Goal: Transaction & Acquisition: Purchase product/service

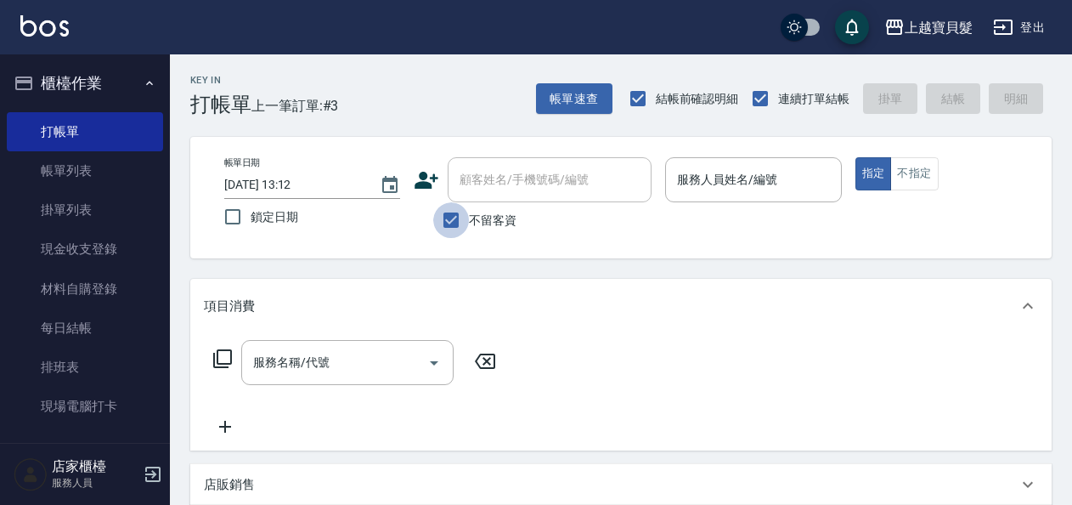
drag, startPoint x: 456, startPoint y: 218, endPoint x: 526, endPoint y: 167, distance: 85.8
click at [459, 212] on input "不留客資" at bounding box center [451, 220] width 36 height 36
checkbox input "false"
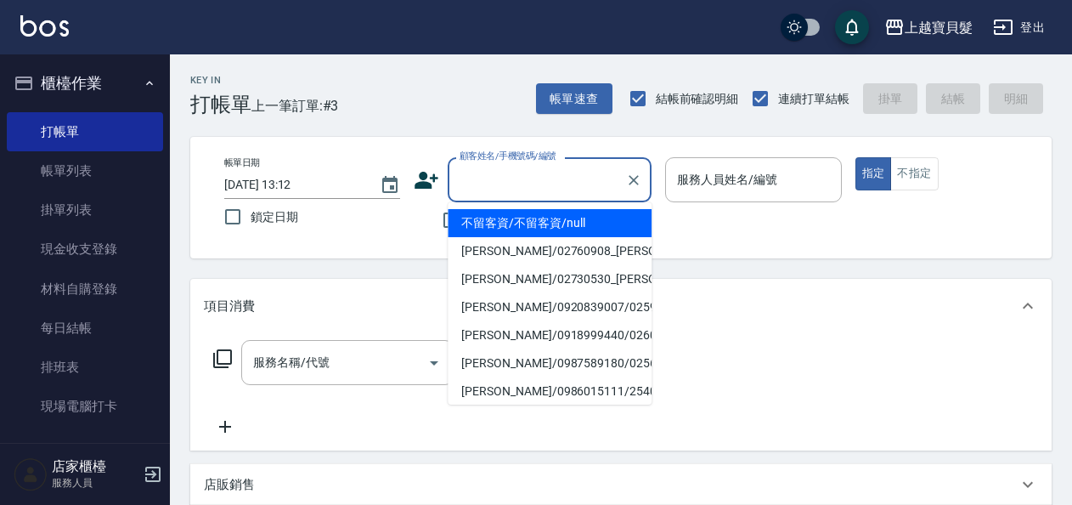
click at [527, 184] on input "顧客姓名/手機號碼/編號" at bounding box center [536, 180] width 163 height 30
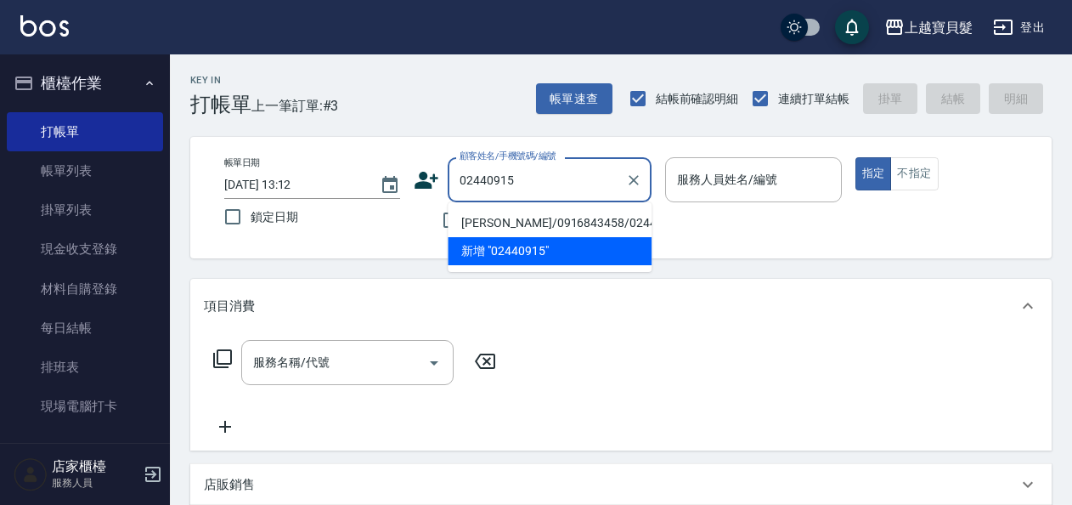
click at [530, 219] on li "[PERSON_NAME]/0916843458/02440915" at bounding box center [550, 223] width 204 height 28
type input "[PERSON_NAME]/0916843458/02440915"
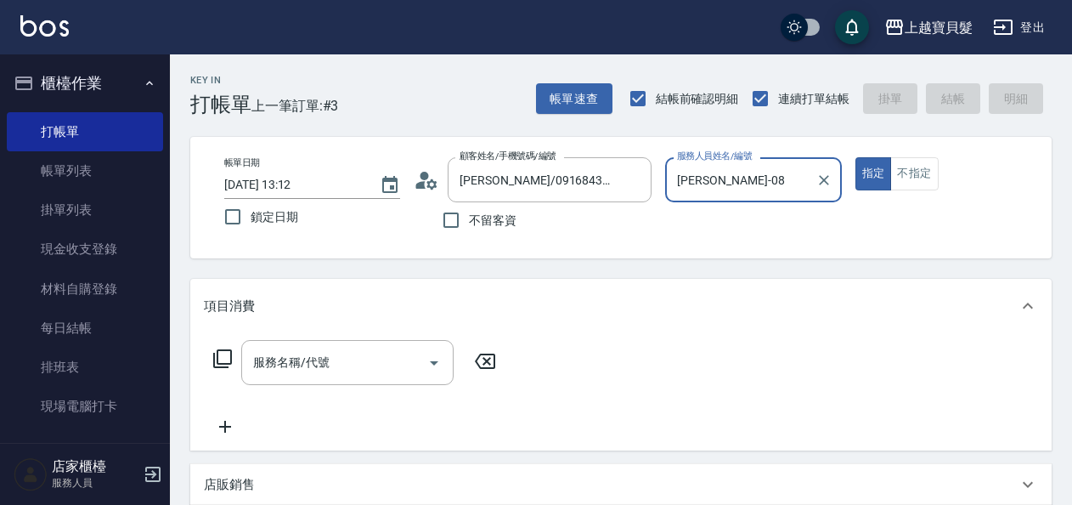
type input "[PERSON_NAME]-08"
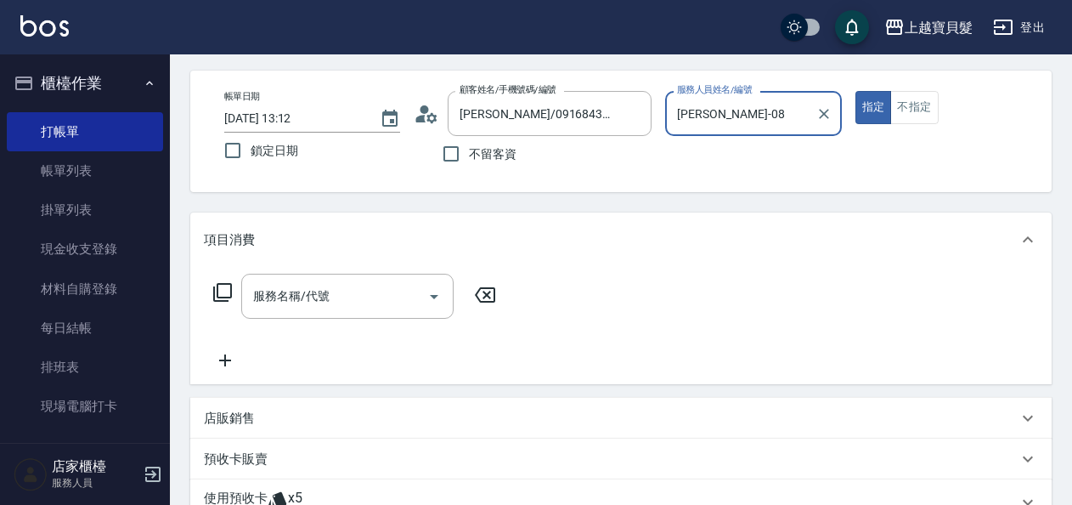
scroll to position [170, 0]
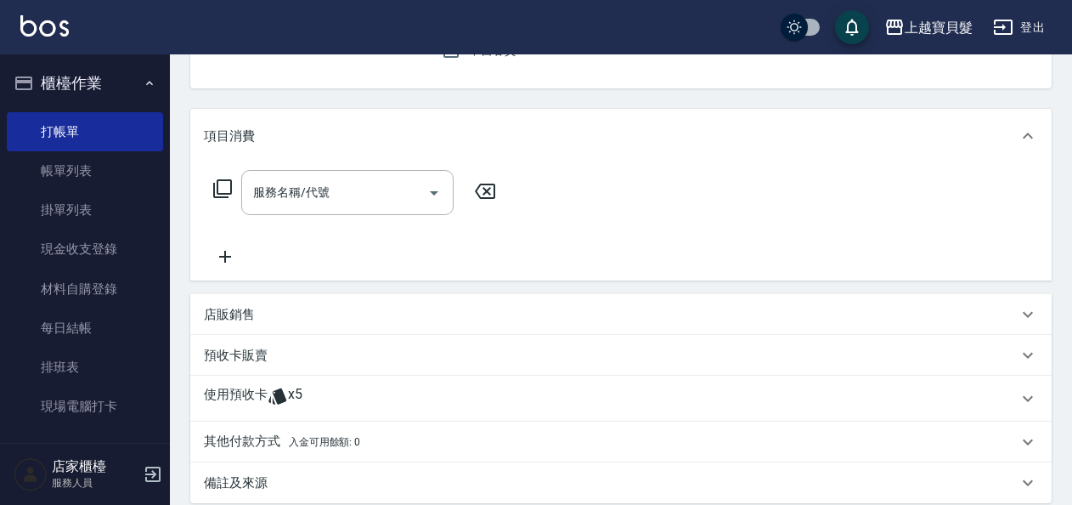
click at [297, 387] on span "x5" at bounding box center [295, 398] width 14 height 25
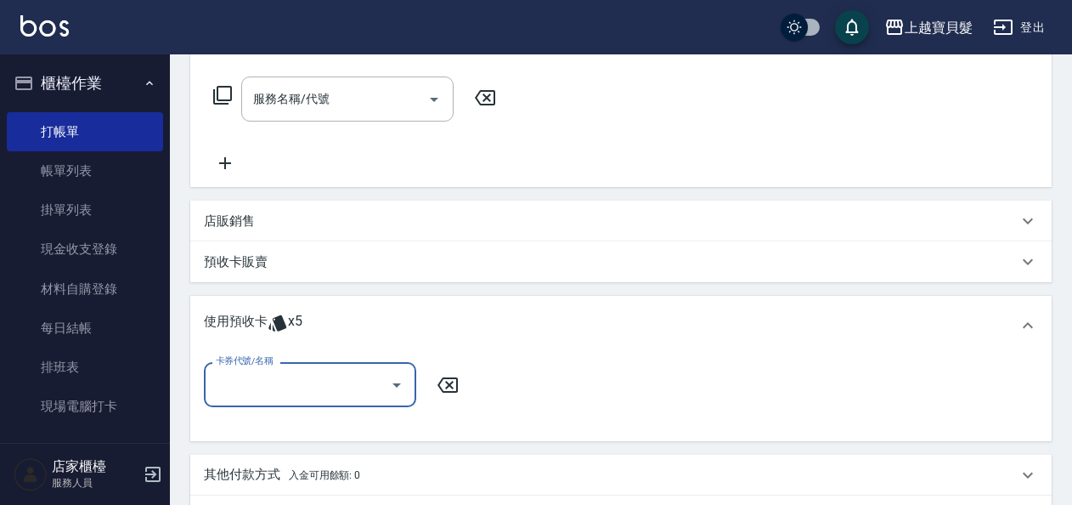
scroll to position [340, 0]
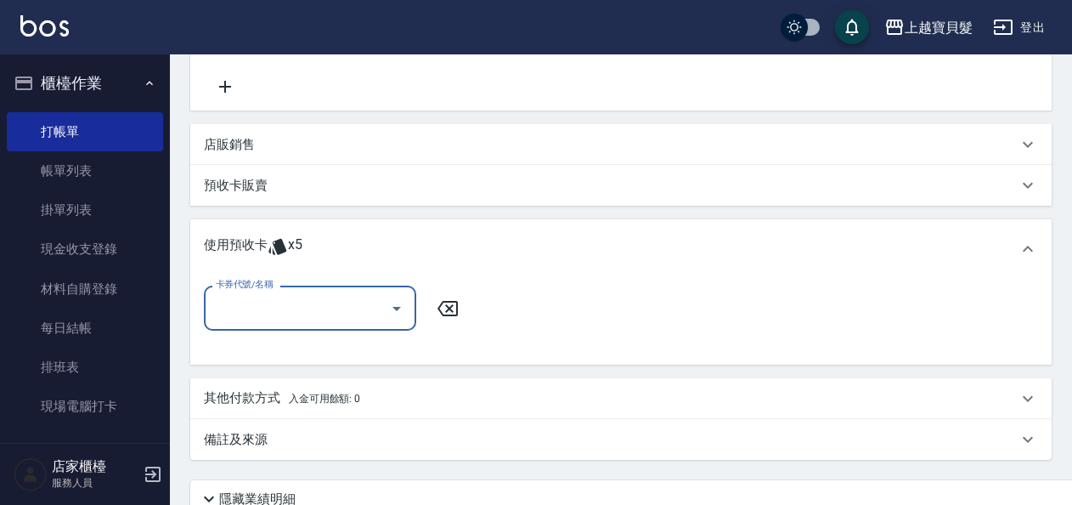
click at [398, 304] on icon "Open" at bounding box center [397, 308] width 20 height 20
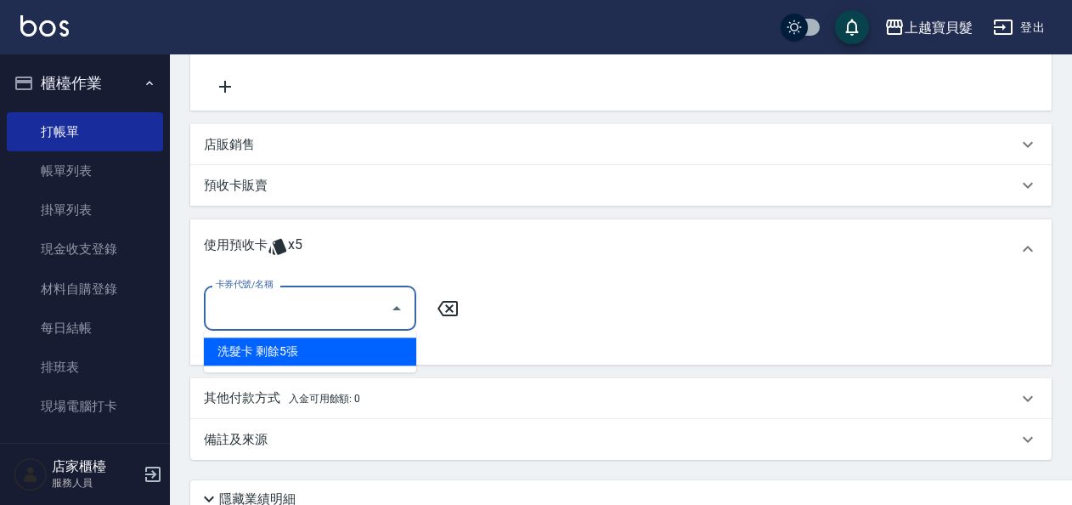
click at [401, 348] on div "洗髮卡 剩餘5張" at bounding box center [310, 351] width 212 height 28
type input "洗髮卡"
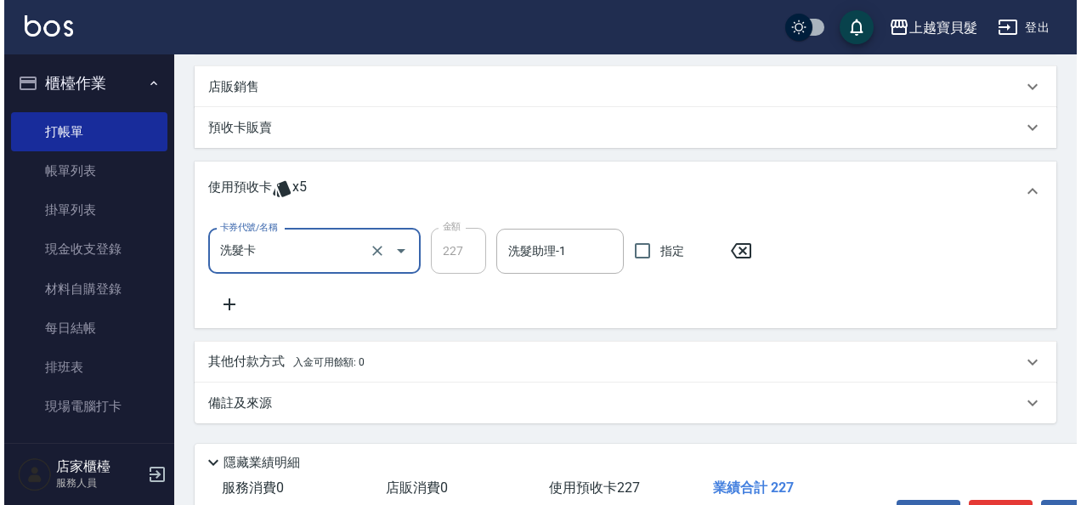
scroll to position [425, 0]
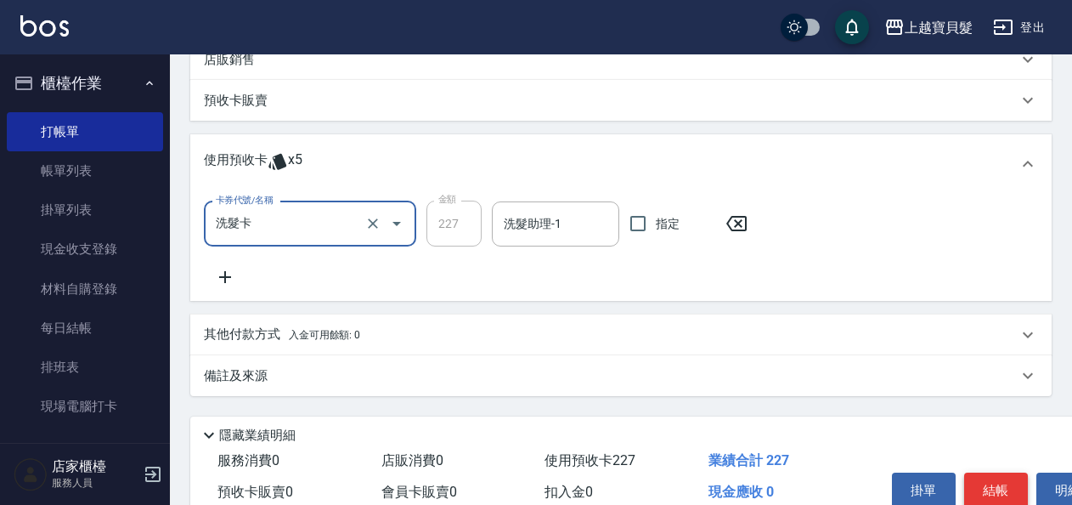
click at [991, 478] on button "結帳" at bounding box center [996, 490] width 64 height 36
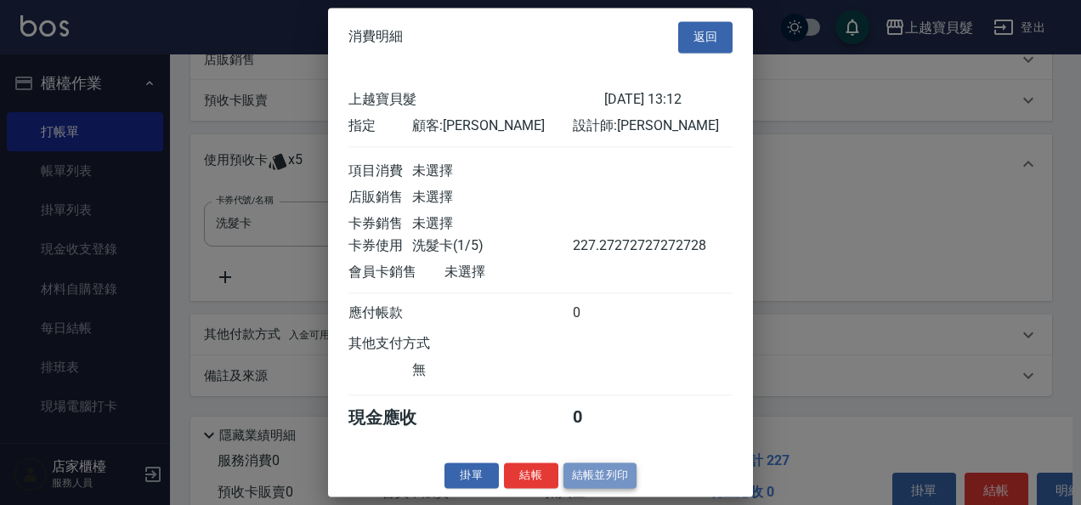
click at [580, 481] on button "結帳並列印" at bounding box center [600, 475] width 74 height 26
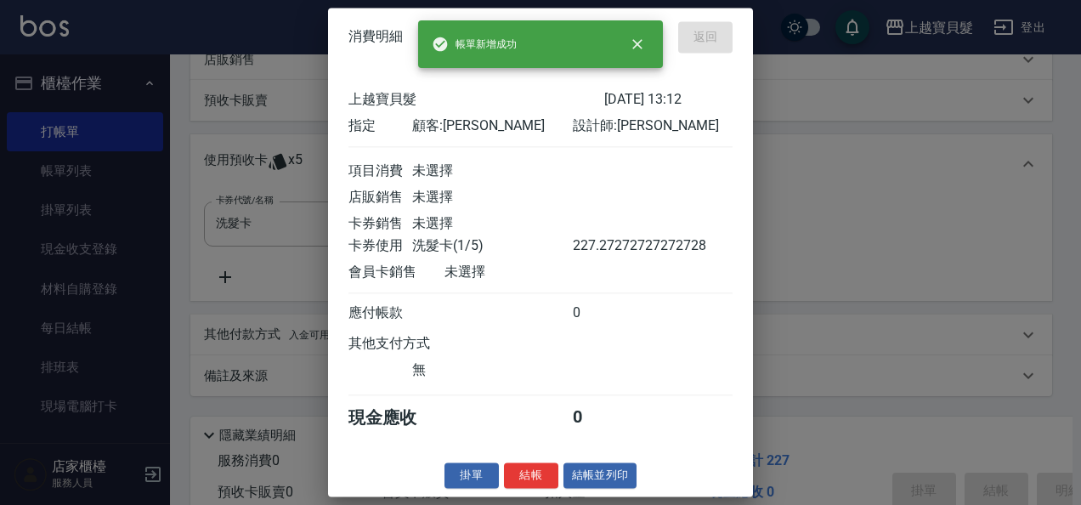
type input "[DATE] 15:06"
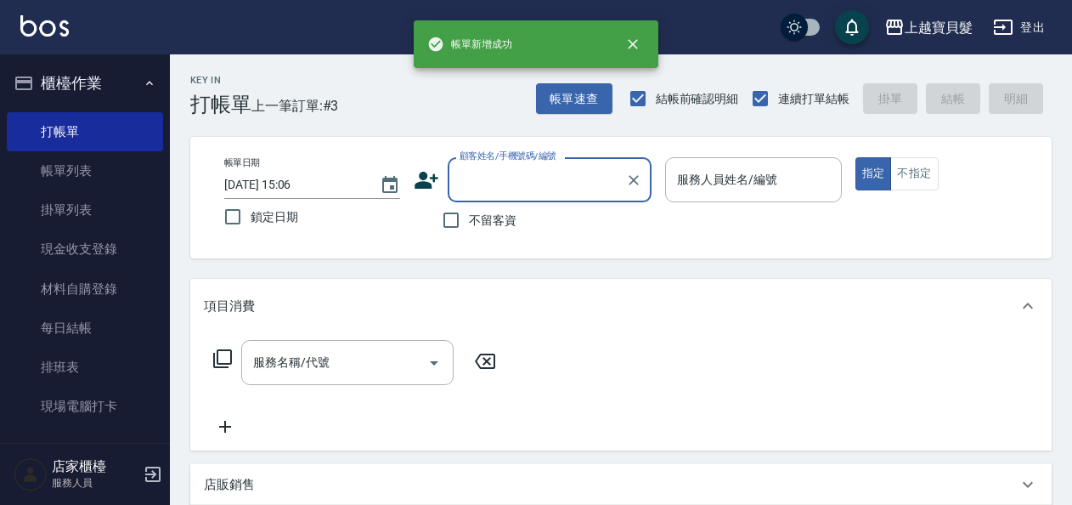
scroll to position [0, 0]
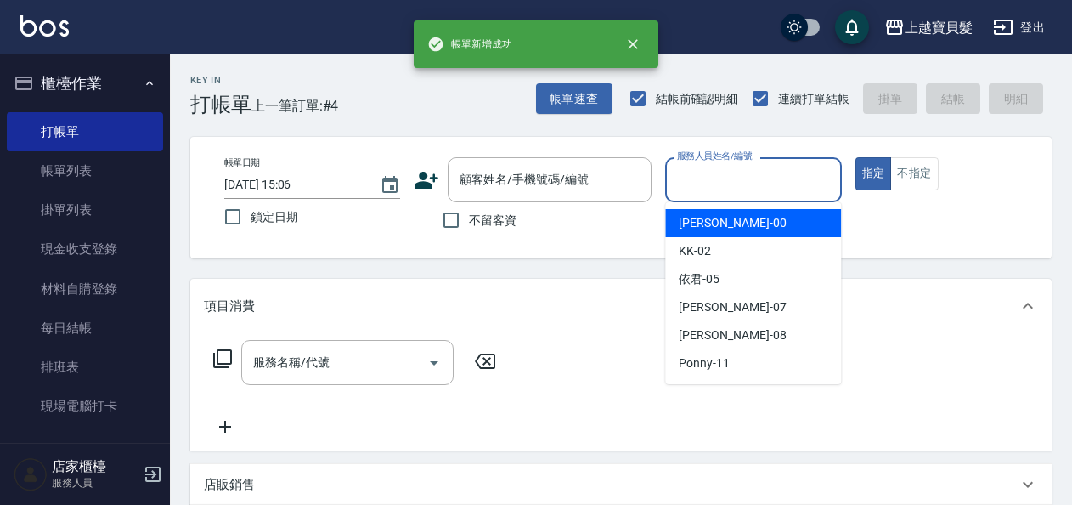
drag, startPoint x: 710, startPoint y: 168, endPoint x: 715, endPoint y: 212, distance: 44.4
click at [710, 171] on input "服務人員姓名/編號" at bounding box center [753, 180] width 161 height 30
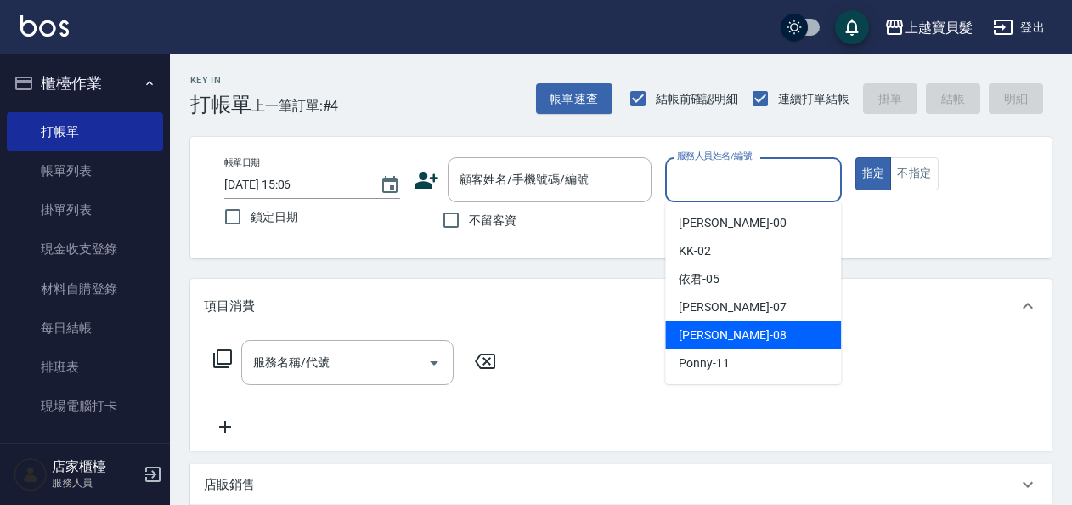
click at [739, 343] on div "[PERSON_NAME] -08" at bounding box center [753, 335] width 176 height 28
type input "[PERSON_NAME]-08"
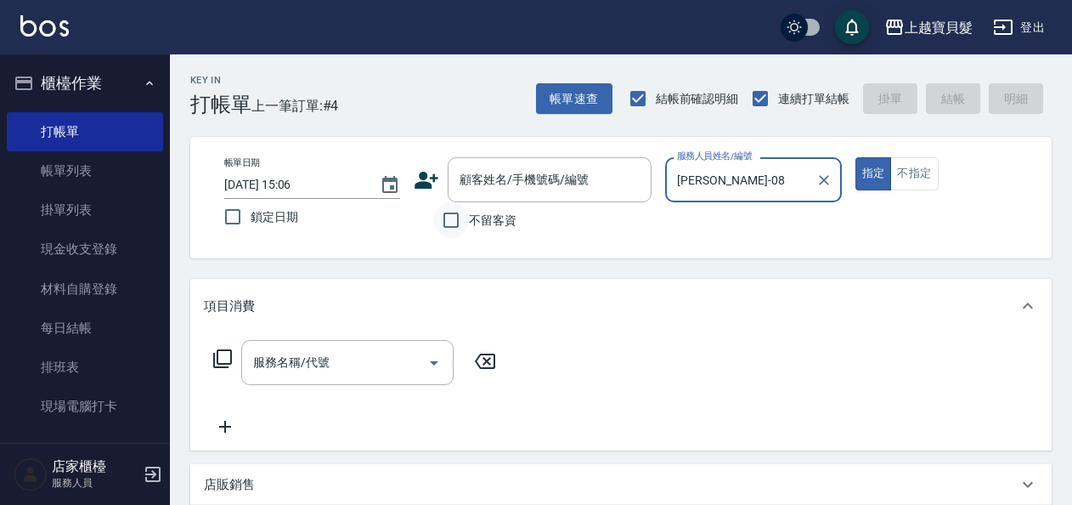
click at [444, 220] on input "不留客資" at bounding box center [451, 220] width 36 height 36
click at [456, 216] on input "不留客資" at bounding box center [451, 220] width 36 height 36
checkbox input "false"
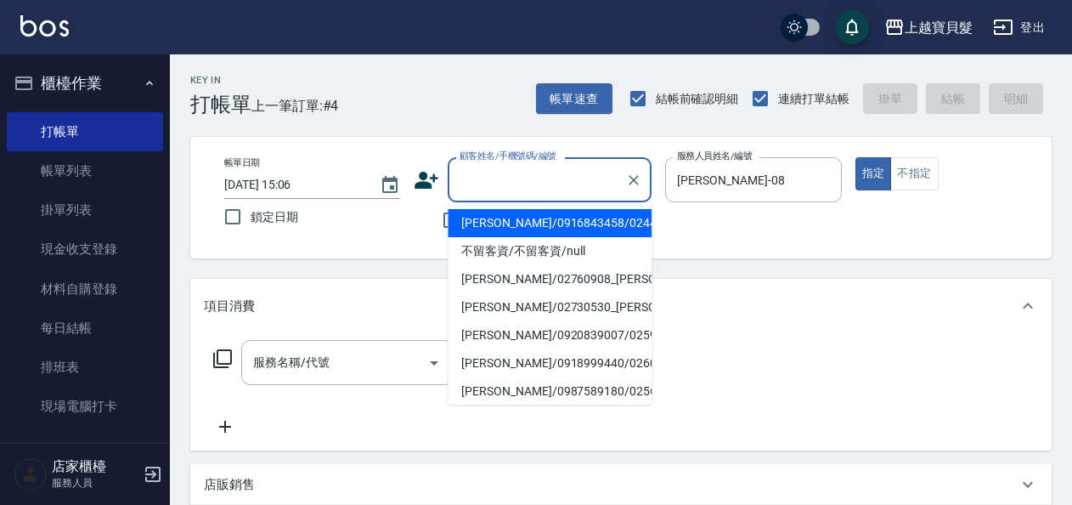
click at [506, 184] on input "顧客姓名/手機號碼/編號" at bounding box center [536, 180] width 163 height 30
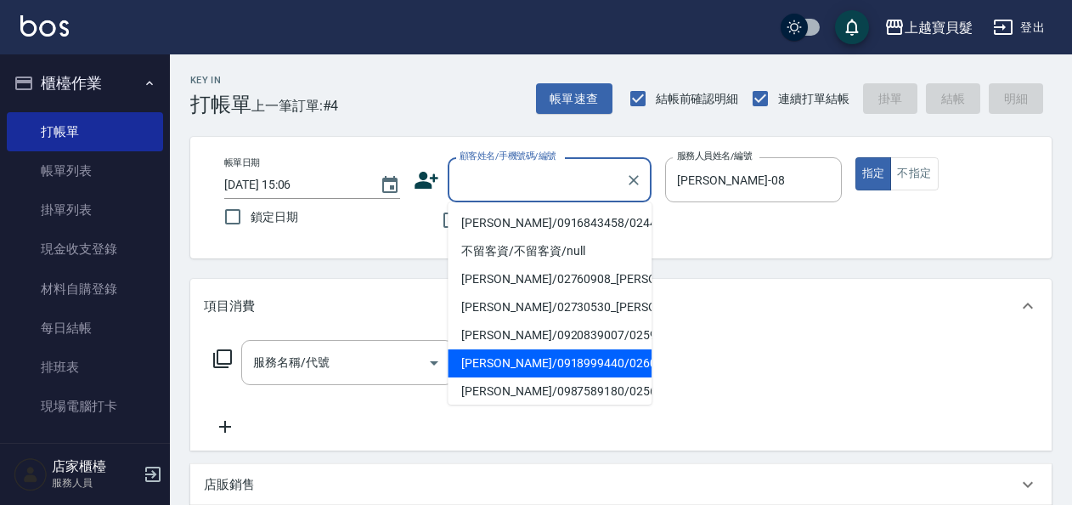
click at [544, 377] on li "[PERSON_NAME]/0918999440/02600606" at bounding box center [550, 363] width 204 height 28
type input "[PERSON_NAME]/0918999440/02600606"
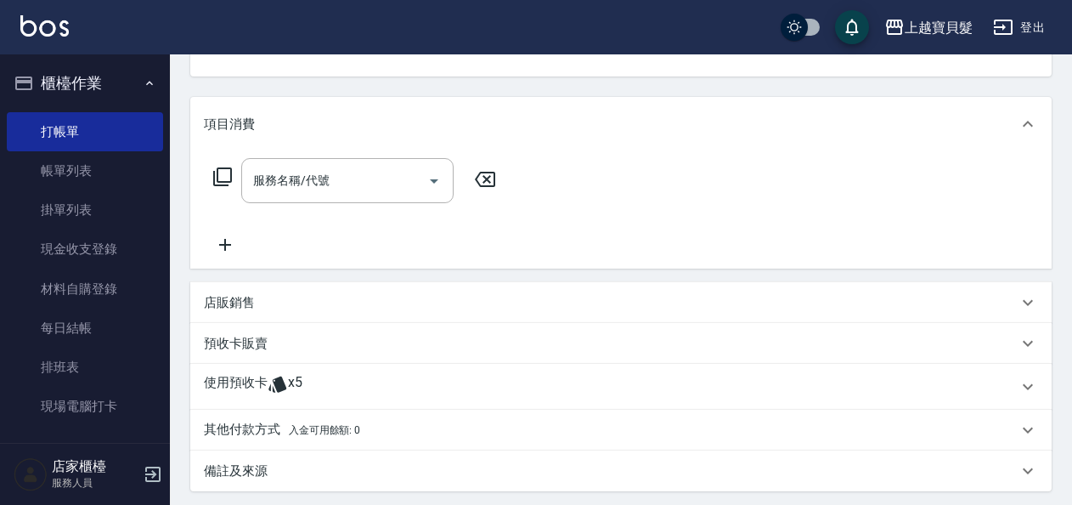
scroll to position [340, 0]
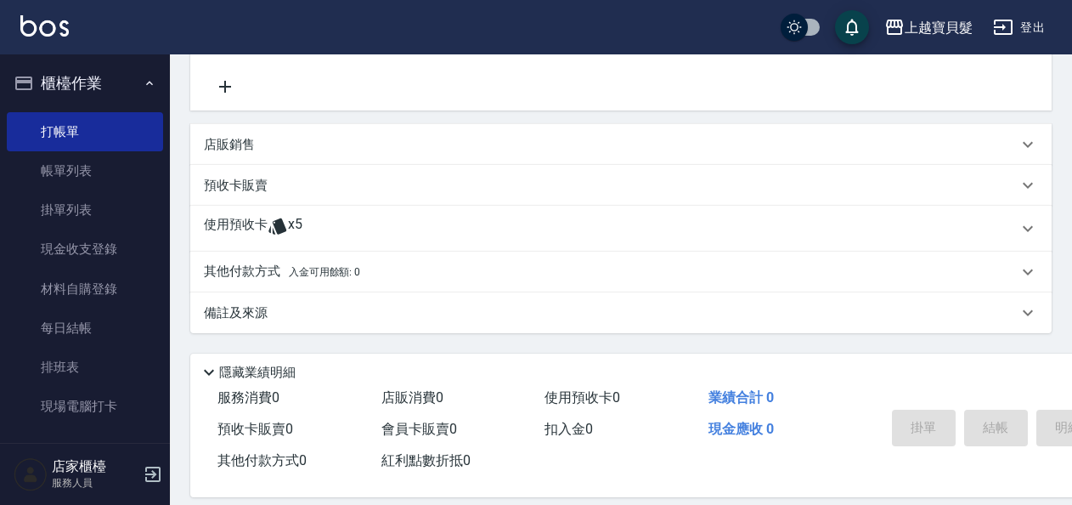
click at [277, 226] on icon at bounding box center [277, 226] width 18 height 16
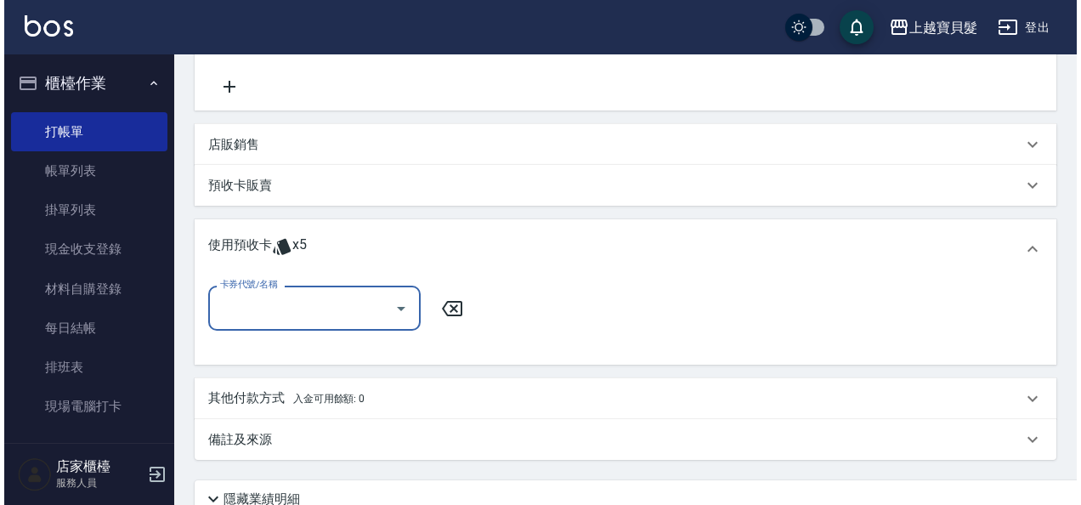
scroll to position [485, 0]
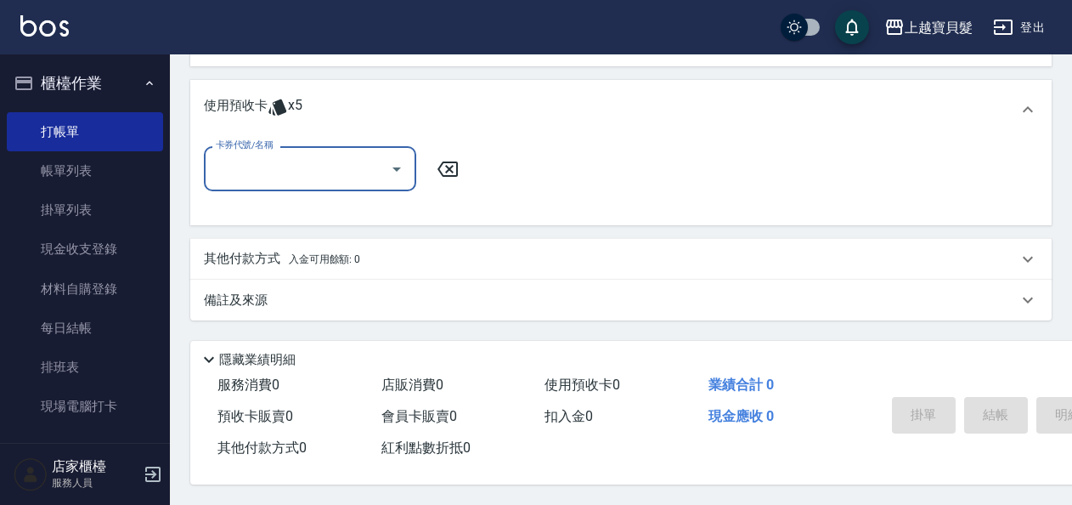
drag, startPoint x: 393, startPoint y: 170, endPoint x: 393, endPoint y: 184, distance: 13.6
click at [393, 171] on icon "Open" at bounding box center [397, 169] width 20 height 20
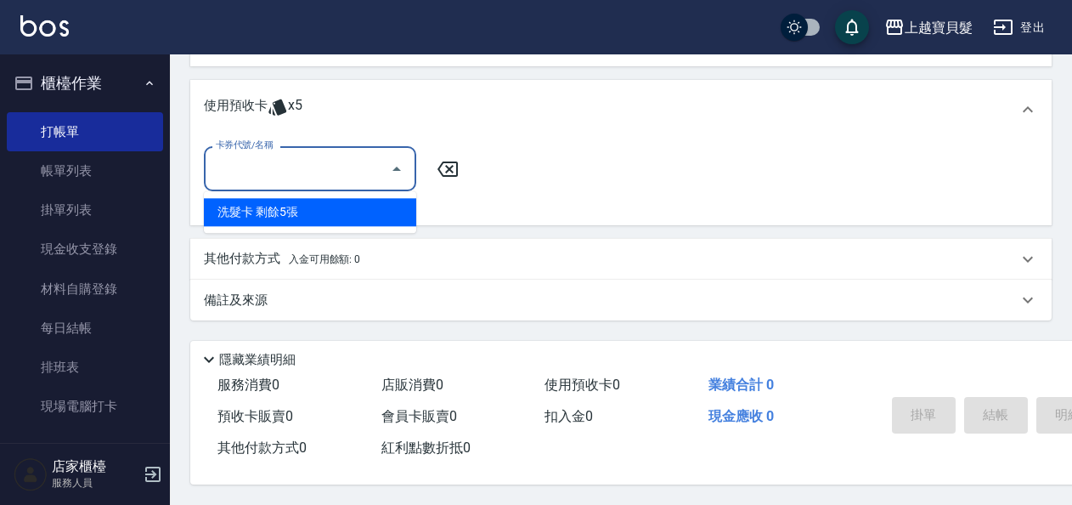
click at [393, 209] on div "洗髮卡 剩餘5張" at bounding box center [310, 212] width 212 height 28
type input "洗髮卡"
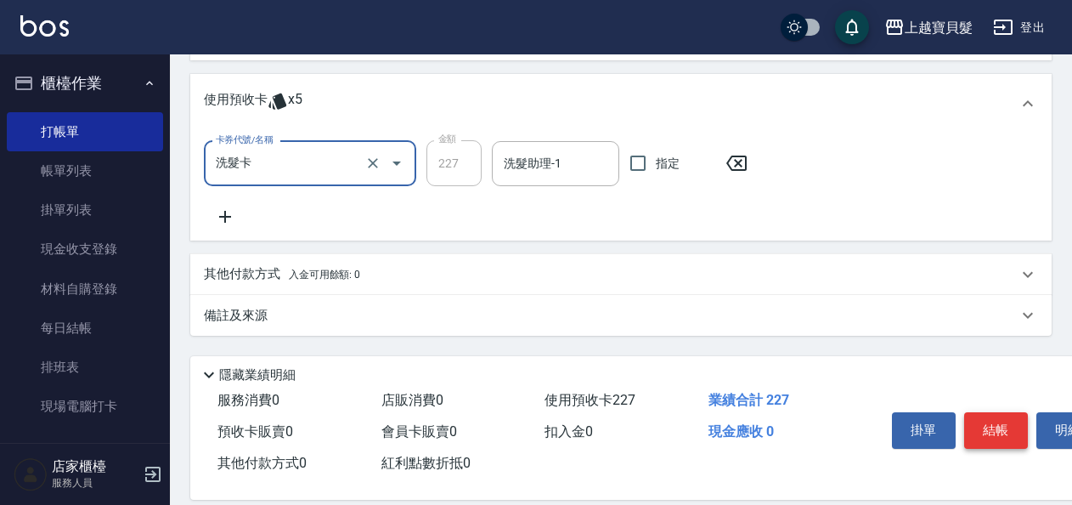
click at [979, 439] on button "結帳" at bounding box center [996, 430] width 64 height 36
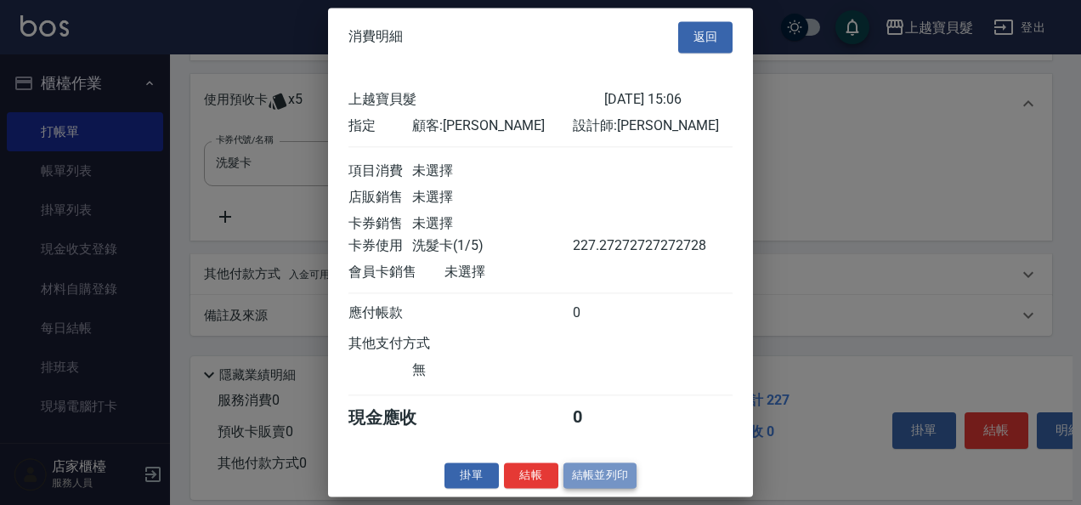
drag, startPoint x: 593, startPoint y: 481, endPoint x: 528, endPoint y: 432, distance: 80.7
click at [592, 481] on button "結帳並列印" at bounding box center [600, 475] width 74 height 26
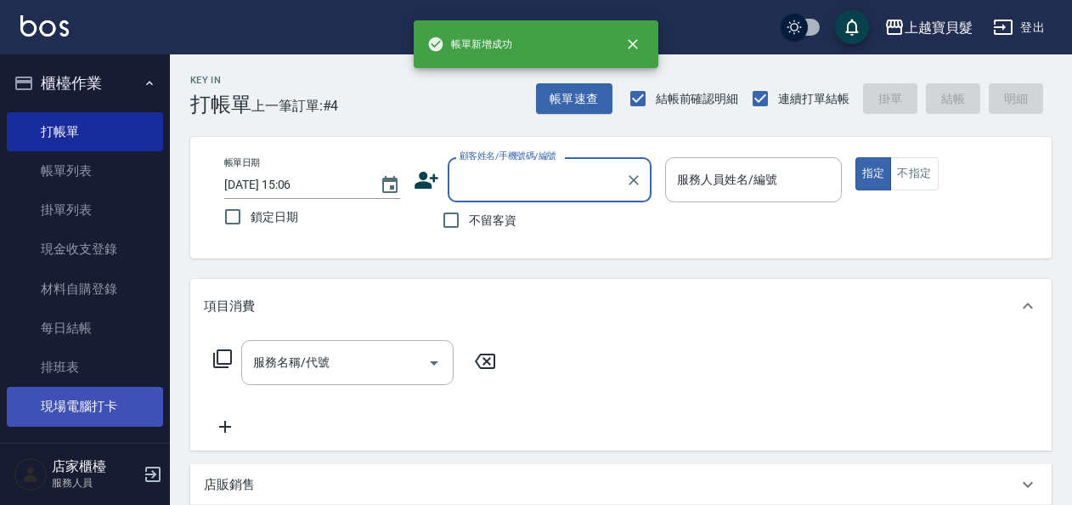
scroll to position [0, 0]
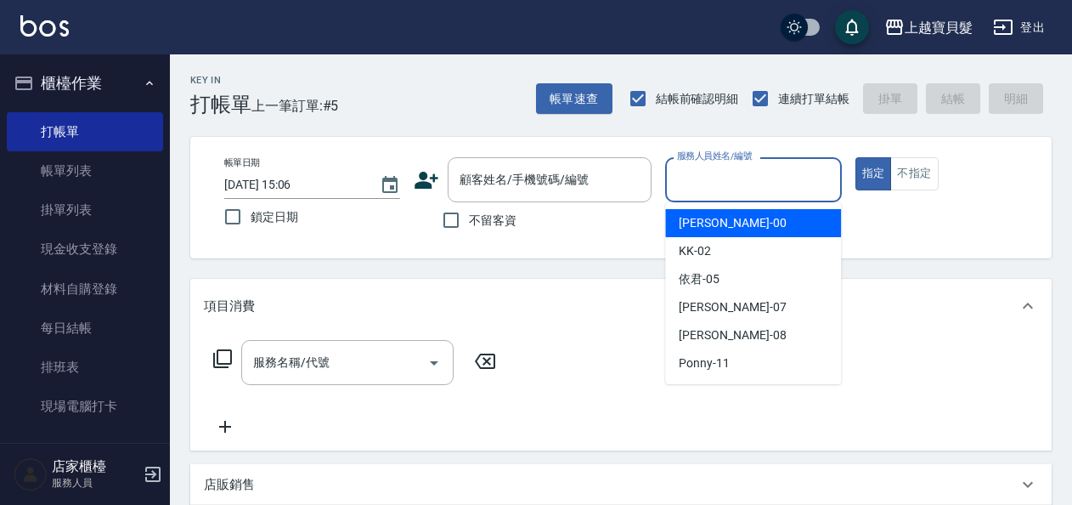
click at [721, 182] on input "服務人員姓名/編號" at bounding box center [753, 180] width 161 height 30
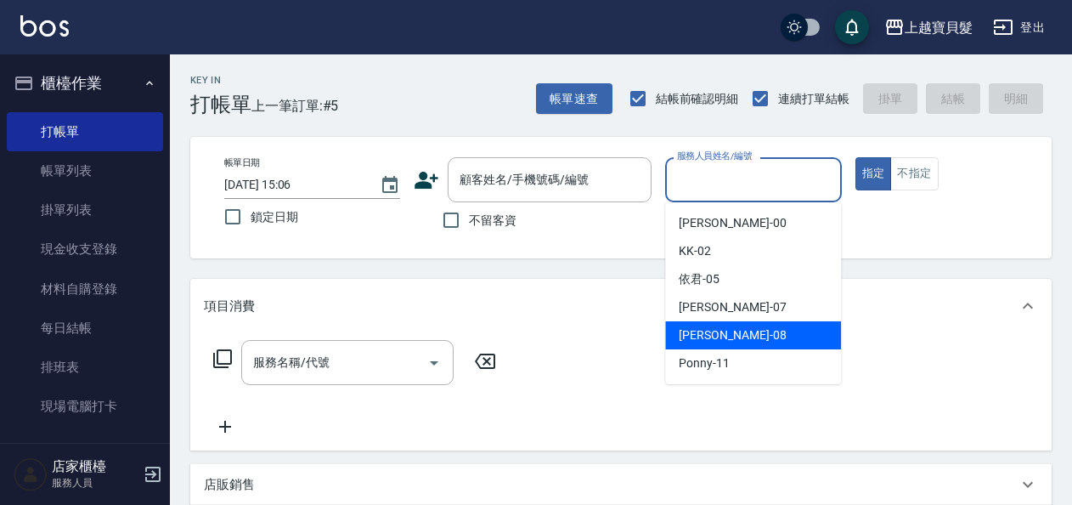
click at [701, 339] on span "[PERSON_NAME] -08" at bounding box center [732, 335] width 107 height 18
type input "[PERSON_NAME]-08"
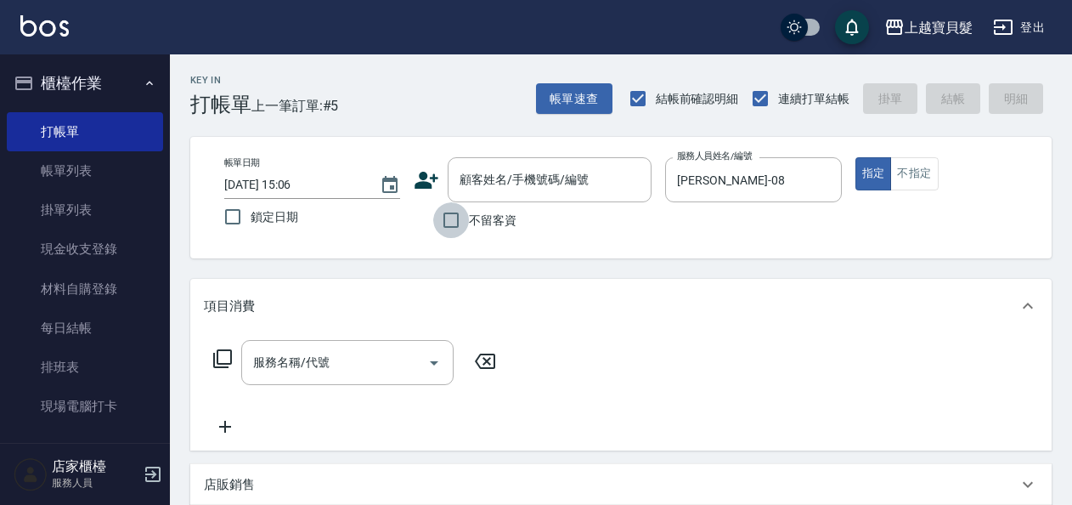
click at [455, 218] on input "不留客資" at bounding box center [451, 220] width 36 height 36
checkbox input "true"
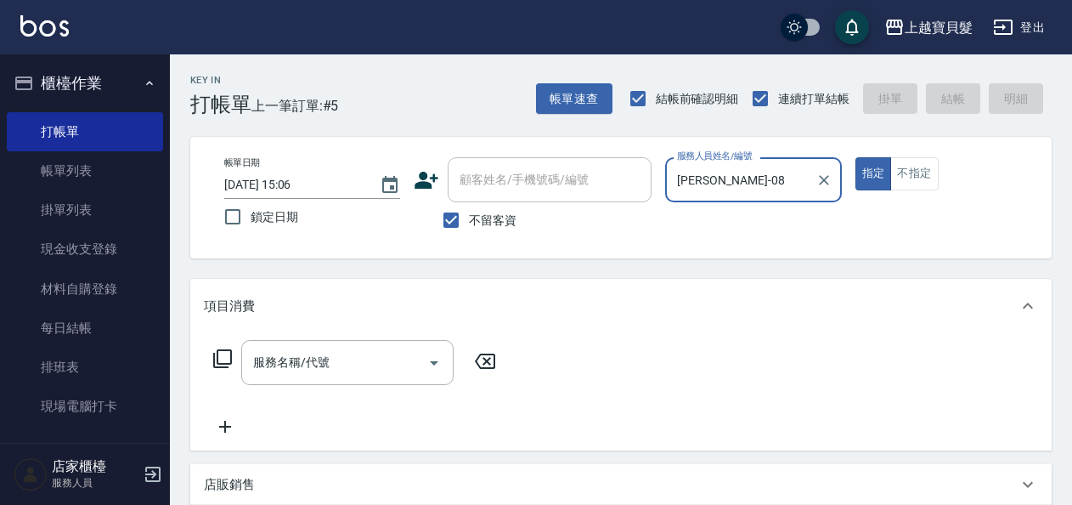
click at [224, 353] on icon at bounding box center [222, 358] width 20 height 20
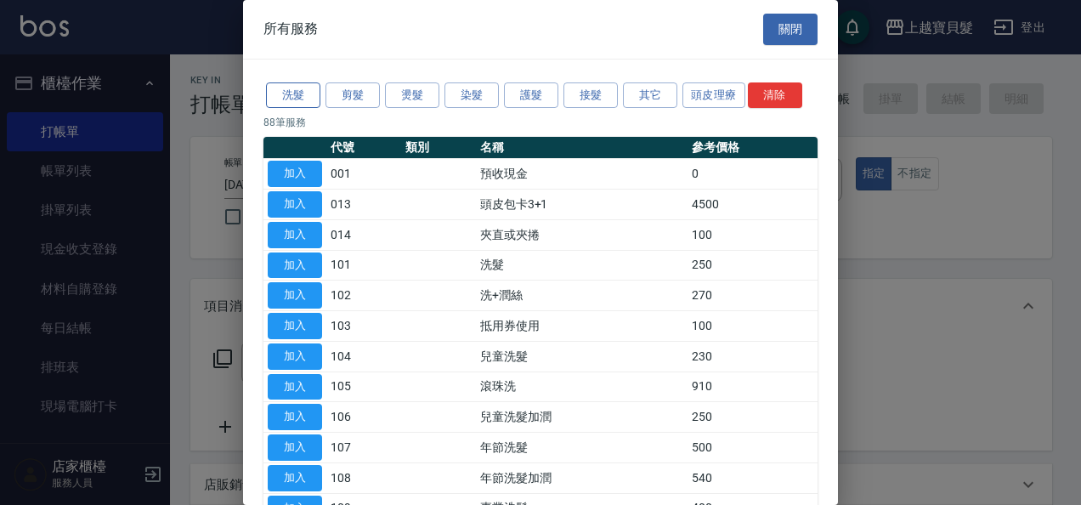
drag, startPoint x: 284, startPoint y: 87, endPoint x: 273, endPoint y: 90, distance: 11.6
click at [280, 87] on button "洗髮" at bounding box center [293, 95] width 54 height 26
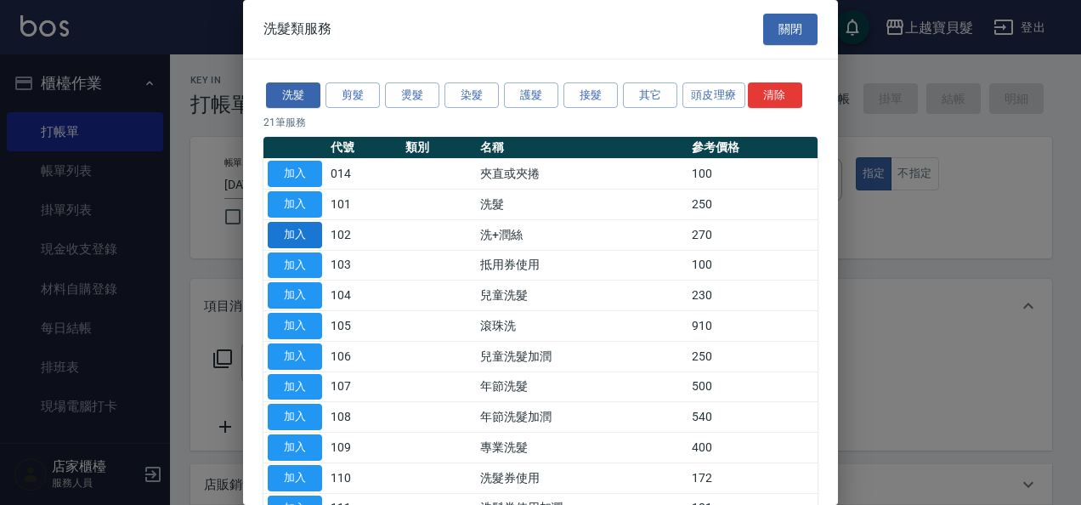
click at [289, 231] on button "加入" at bounding box center [295, 235] width 54 height 26
type input "洗+潤絲(102)"
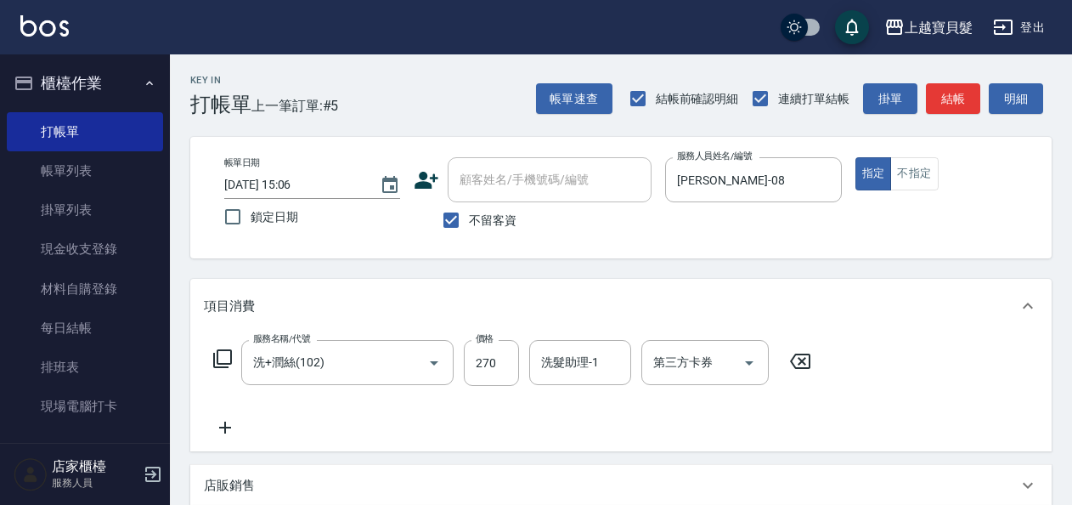
click at [216, 358] on icon at bounding box center [222, 358] width 20 height 20
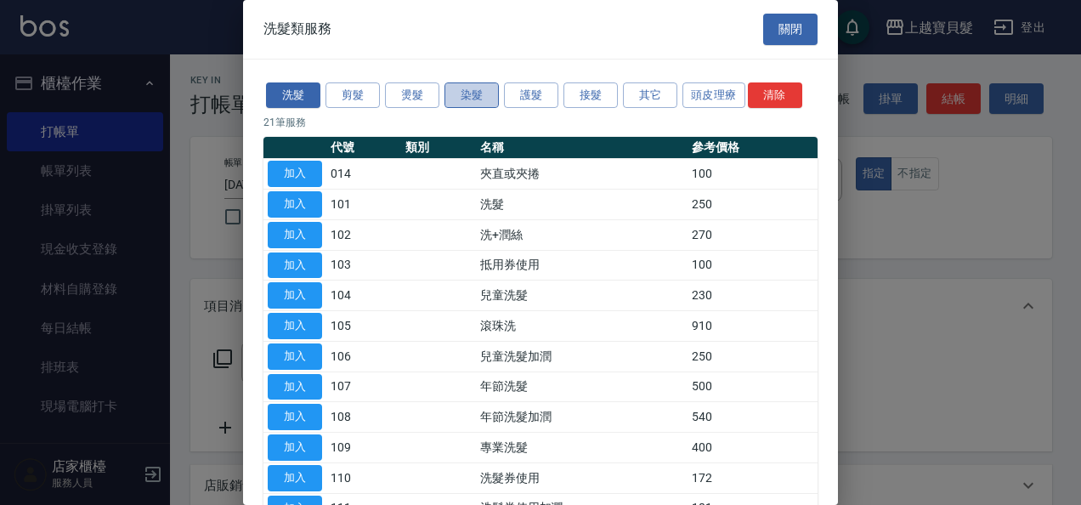
click at [472, 96] on button "染髮" at bounding box center [471, 95] width 54 height 26
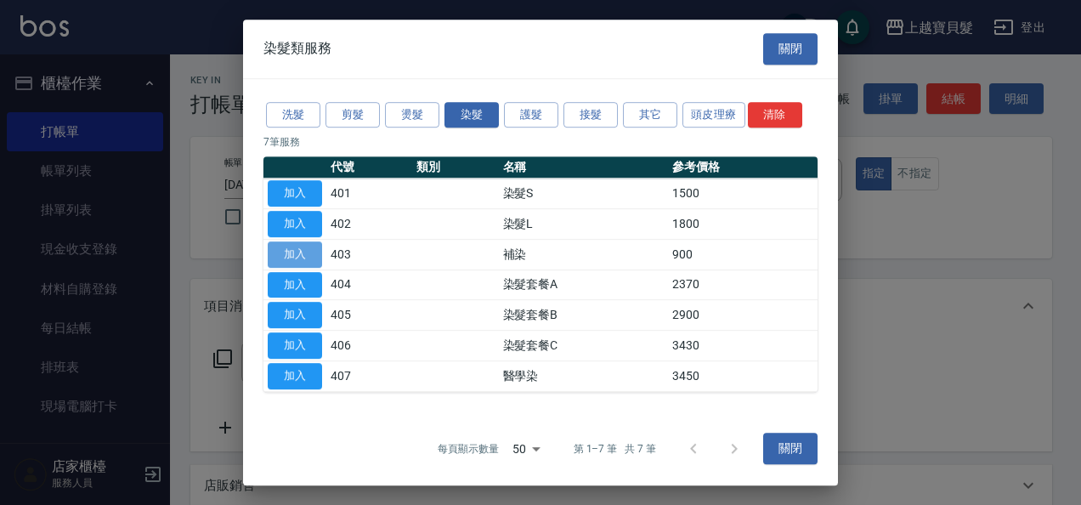
click at [282, 246] on button "加入" at bounding box center [295, 254] width 54 height 26
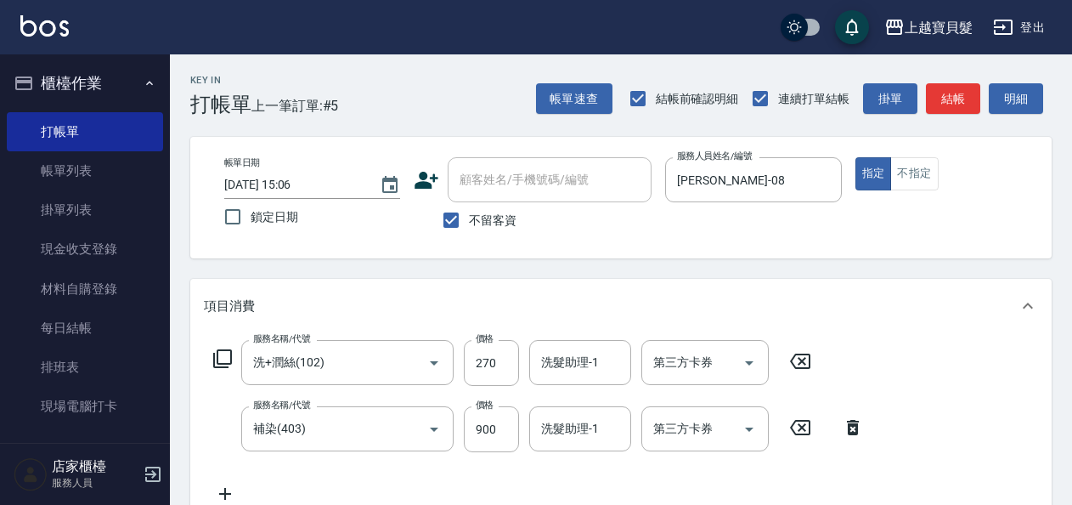
click at [223, 356] on icon at bounding box center [222, 358] width 20 height 20
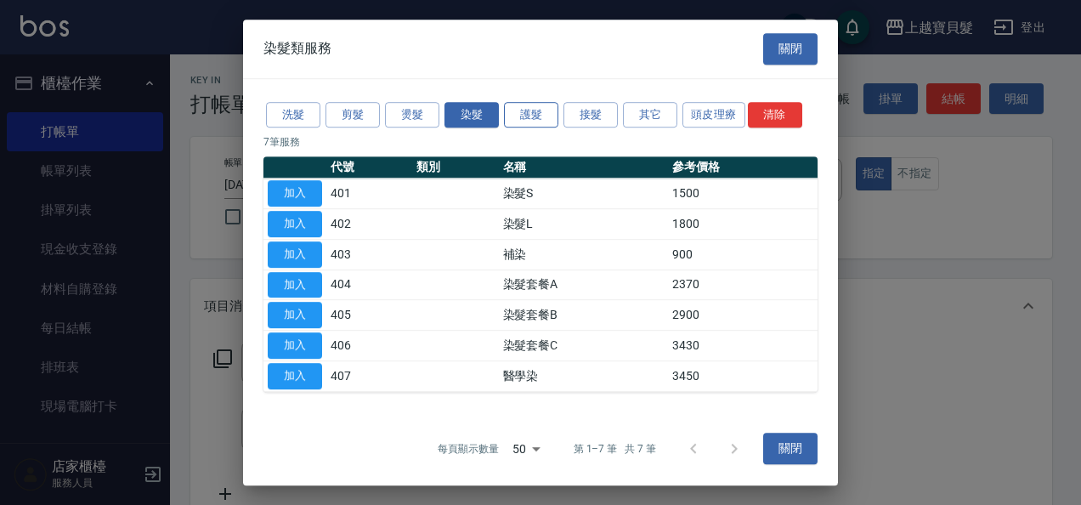
click at [527, 118] on button "護髮" at bounding box center [531, 115] width 54 height 26
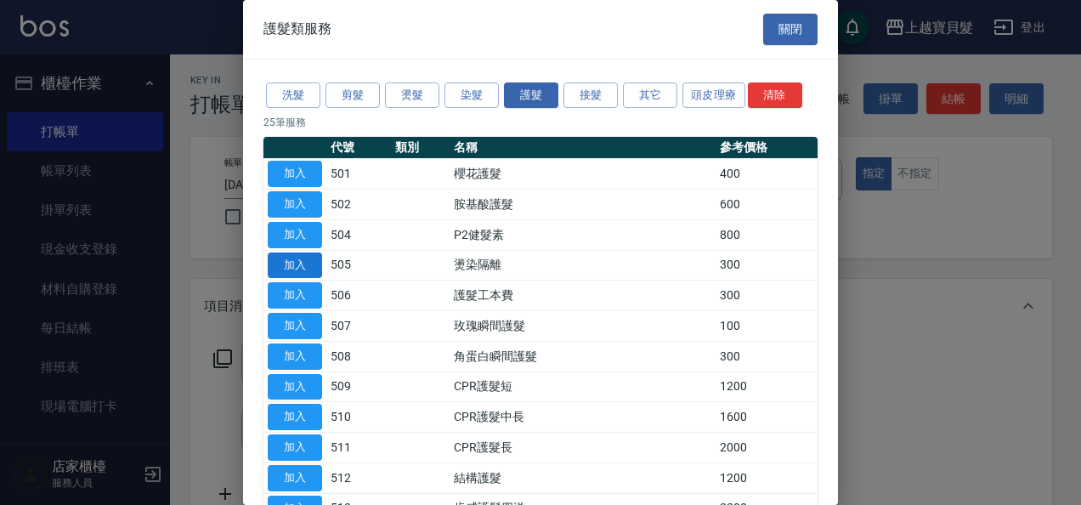
click at [294, 257] on button "加入" at bounding box center [295, 265] width 54 height 26
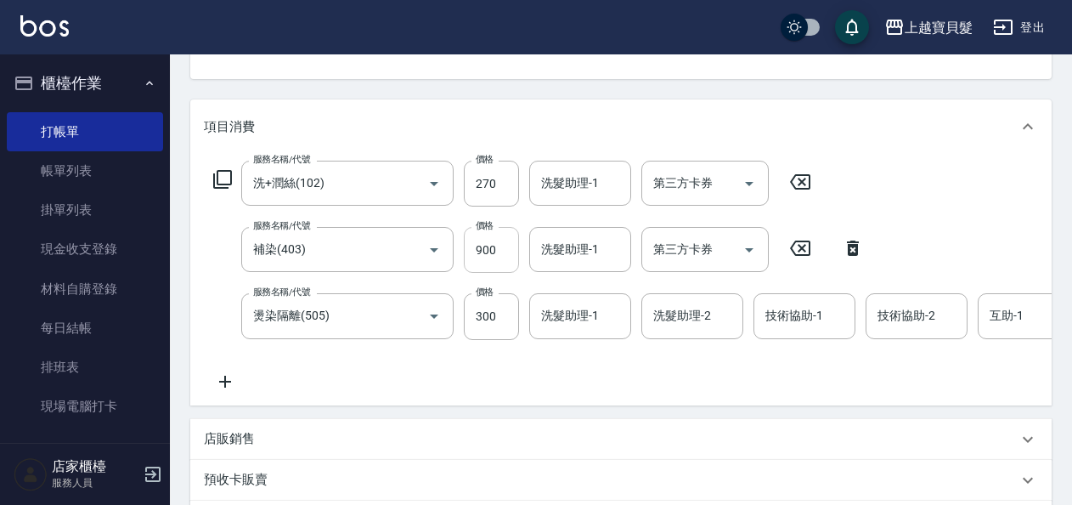
scroll to position [340, 0]
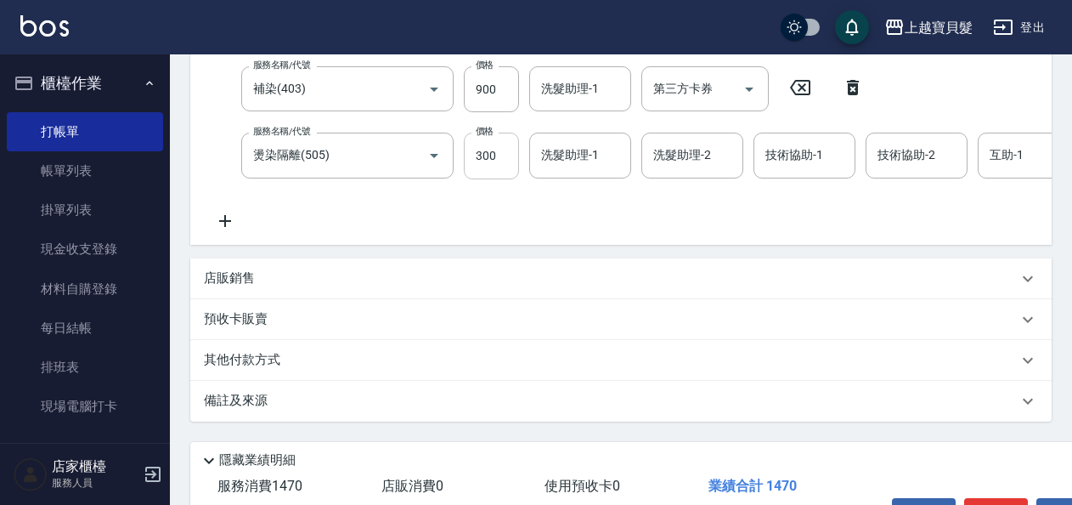
click at [473, 155] on input "300" at bounding box center [491, 156] width 55 height 46
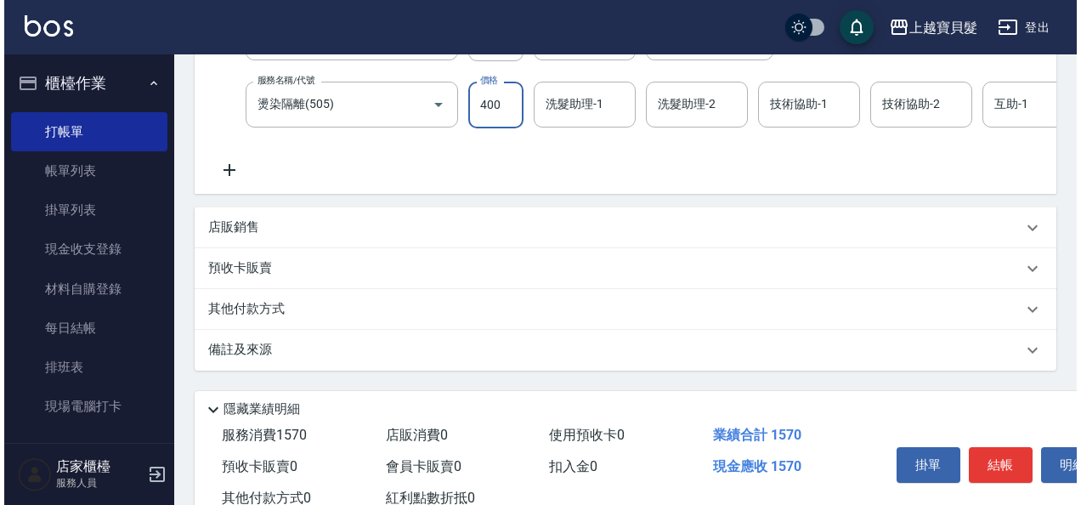
scroll to position [459, 0]
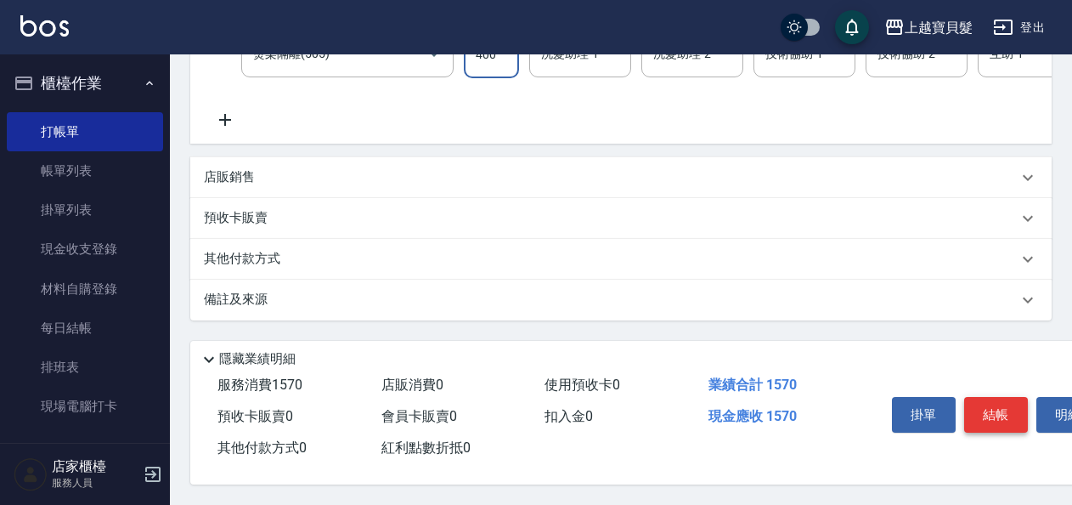
type input "400"
click at [991, 410] on button "結帳" at bounding box center [996, 415] width 64 height 36
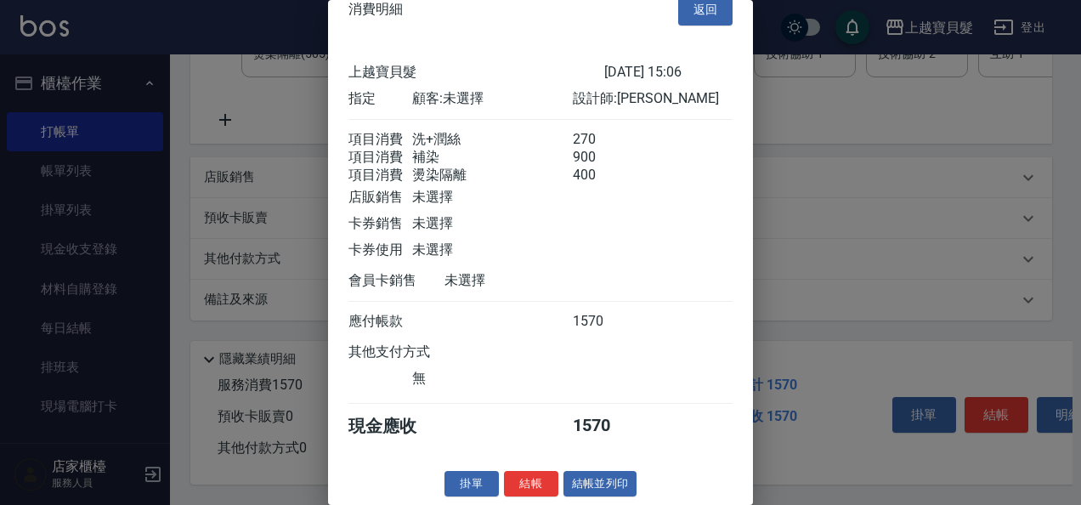
scroll to position [44, 0]
click at [613, 483] on button "結帳並列印" at bounding box center [600, 484] width 74 height 26
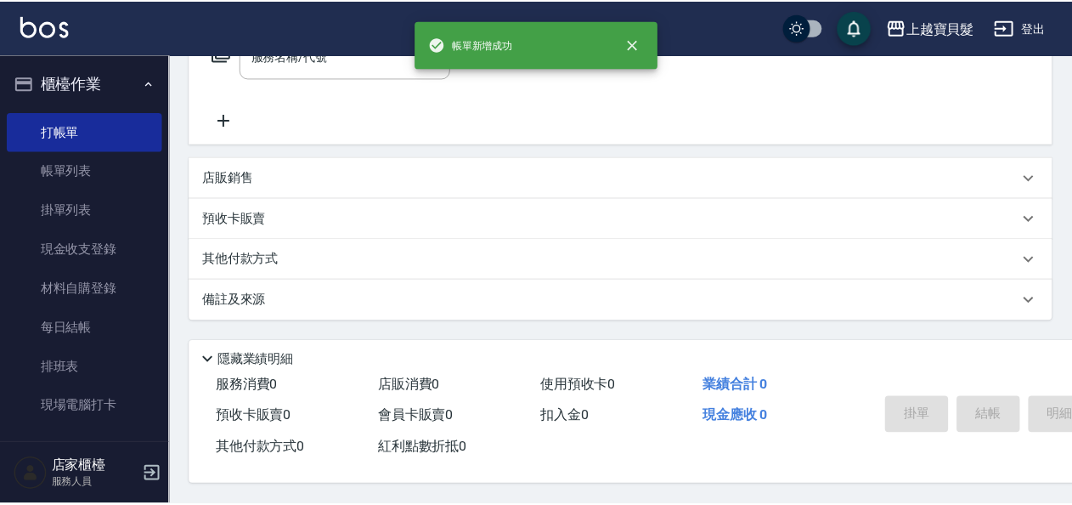
scroll to position [0, 0]
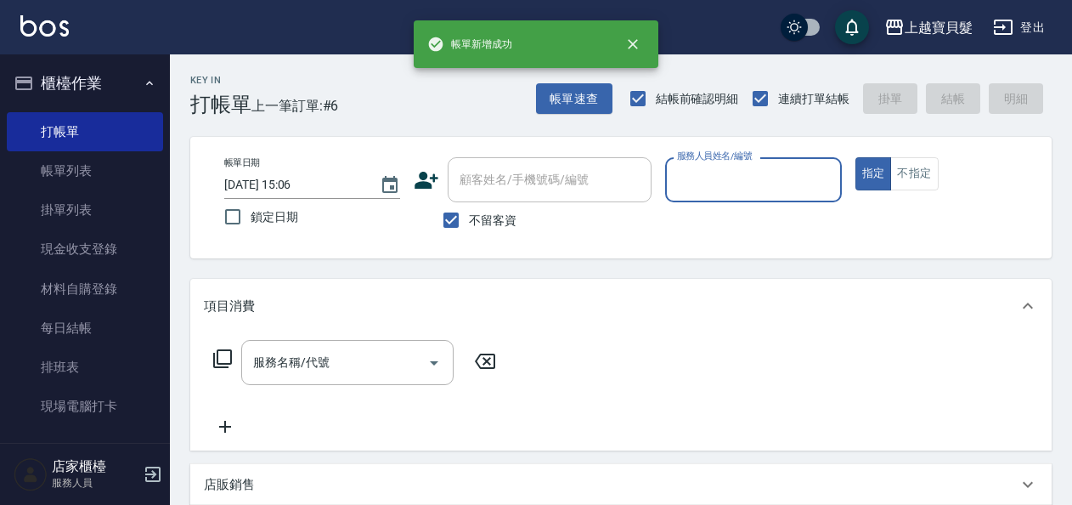
drag, startPoint x: 718, startPoint y: 173, endPoint x: 718, endPoint y: 189, distance: 15.3
click at [718, 183] on input "服務人員姓名/編號" at bounding box center [753, 180] width 161 height 30
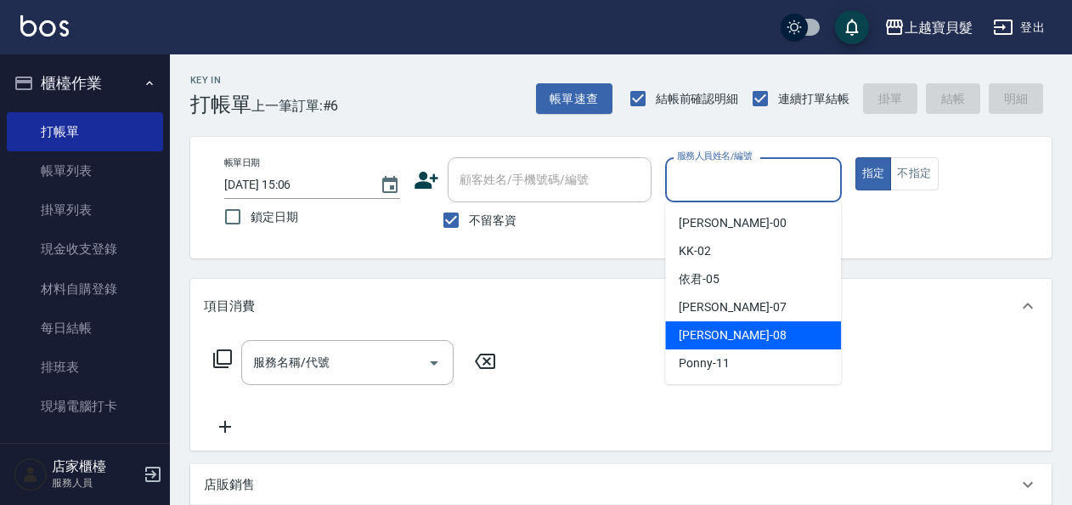
click at [715, 336] on span "[PERSON_NAME] -08" at bounding box center [732, 335] width 107 height 18
type input "[PERSON_NAME]-08"
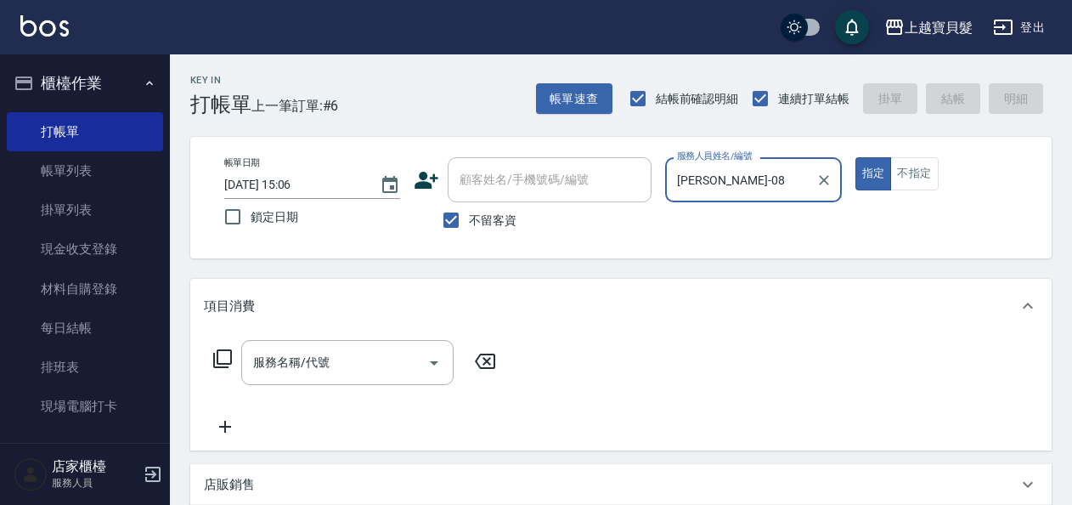
click at [224, 353] on icon at bounding box center [222, 358] width 20 height 20
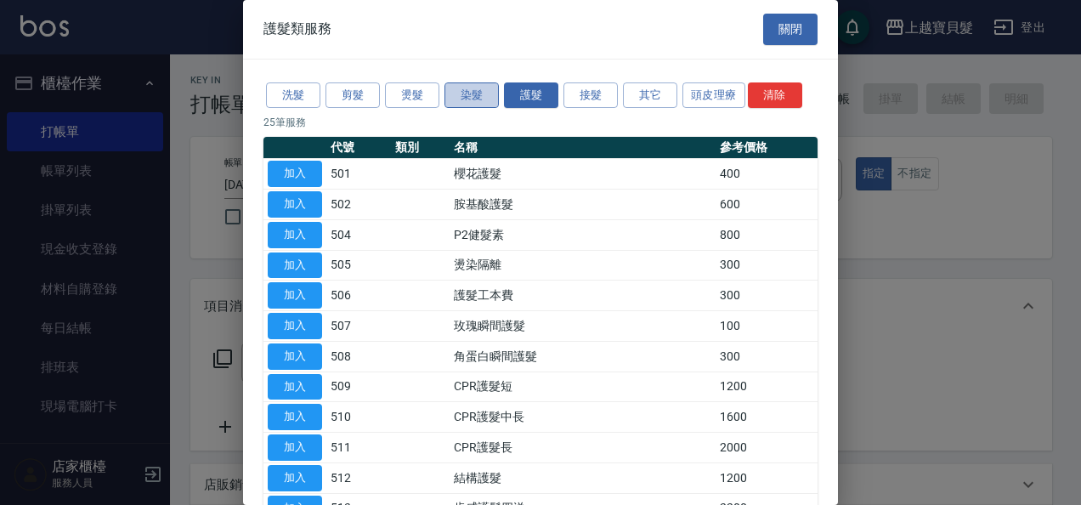
click at [471, 88] on button "染髮" at bounding box center [471, 95] width 54 height 26
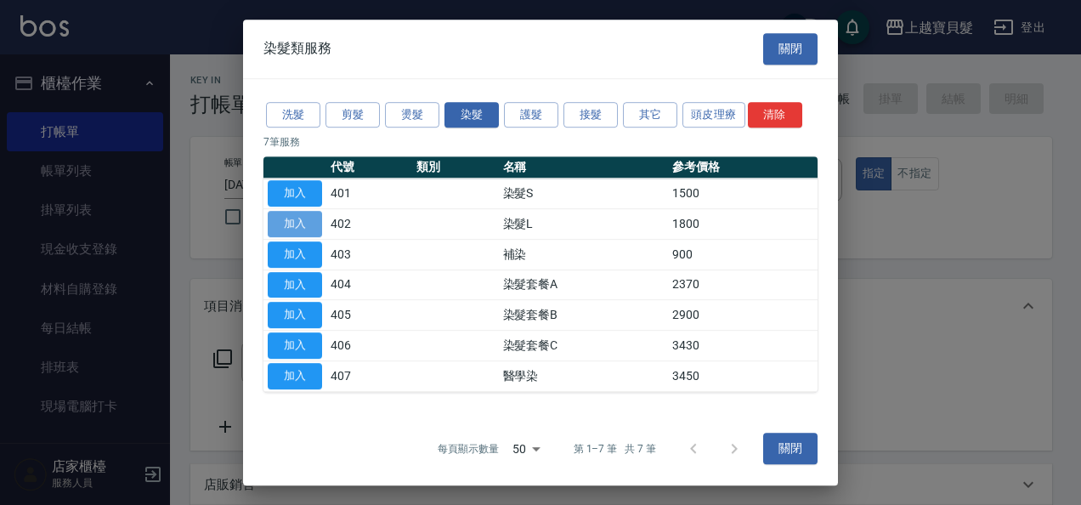
click at [298, 224] on button "加入" at bounding box center [295, 224] width 54 height 26
type input "染髮L(402)"
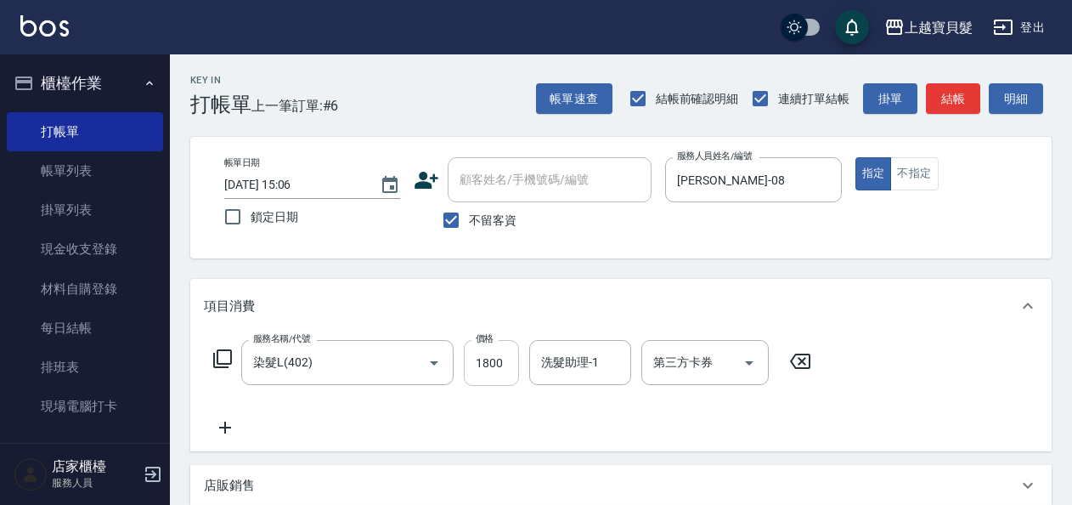
click at [472, 365] on input "1800" at bounding box center [491, 363] width 55 height 46
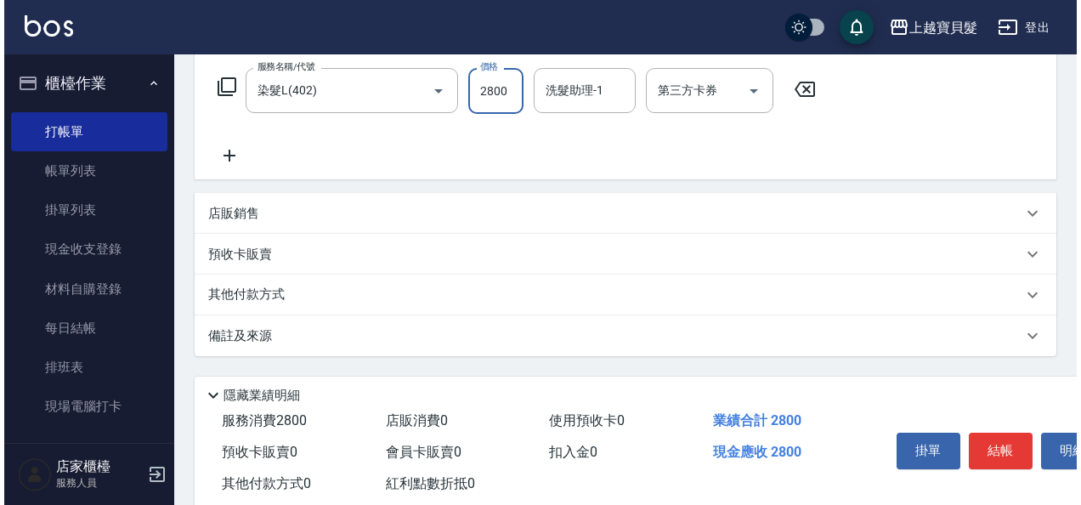
scroll to position [314, 0]
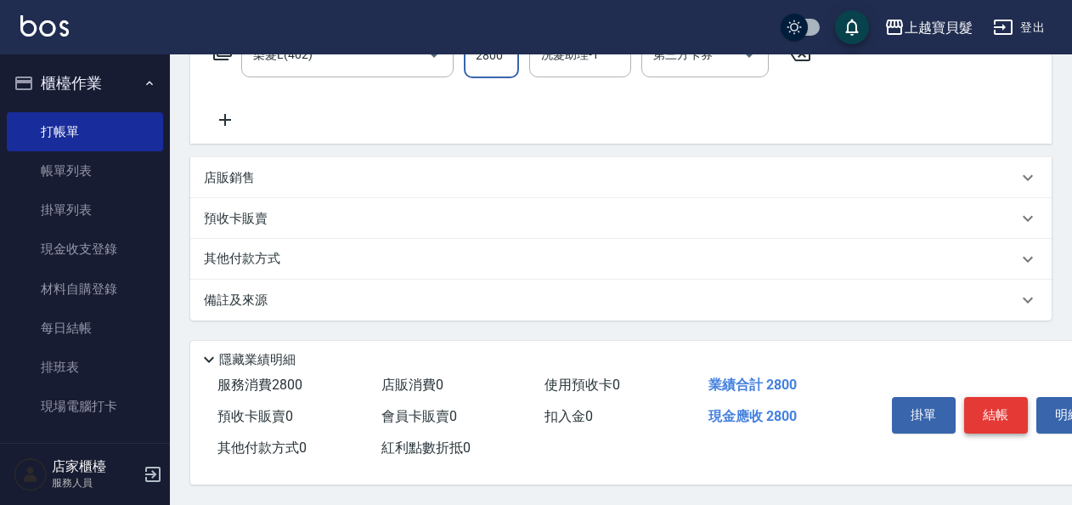
type input "2800"
click at [996, 413] on button "結帳" at bounding box center [996, 415] width 64 height 36
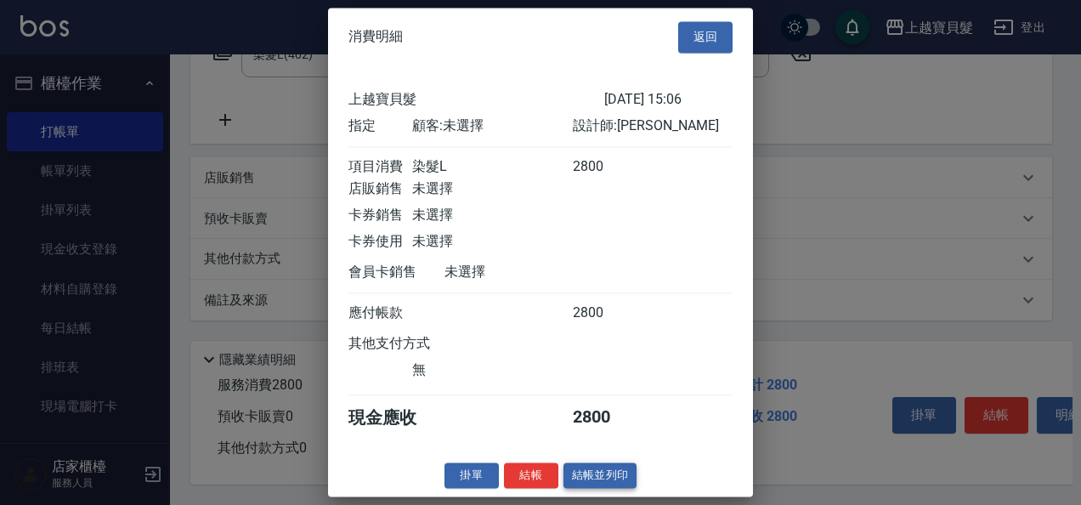
click at [594, 489] on button "結帳並列印" at bounding box center [600, 475] width 74 height 26
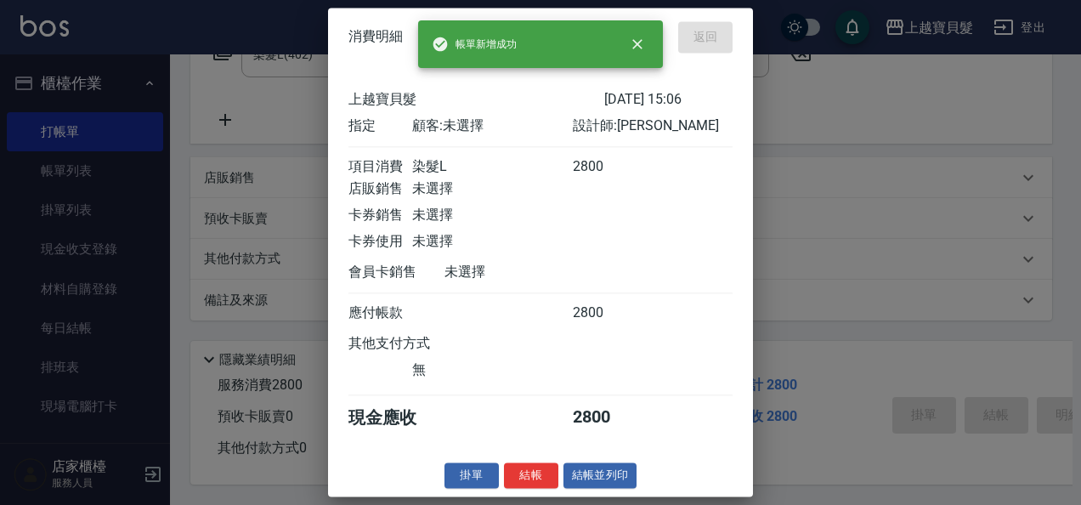
type input "[DATE] 15:07"
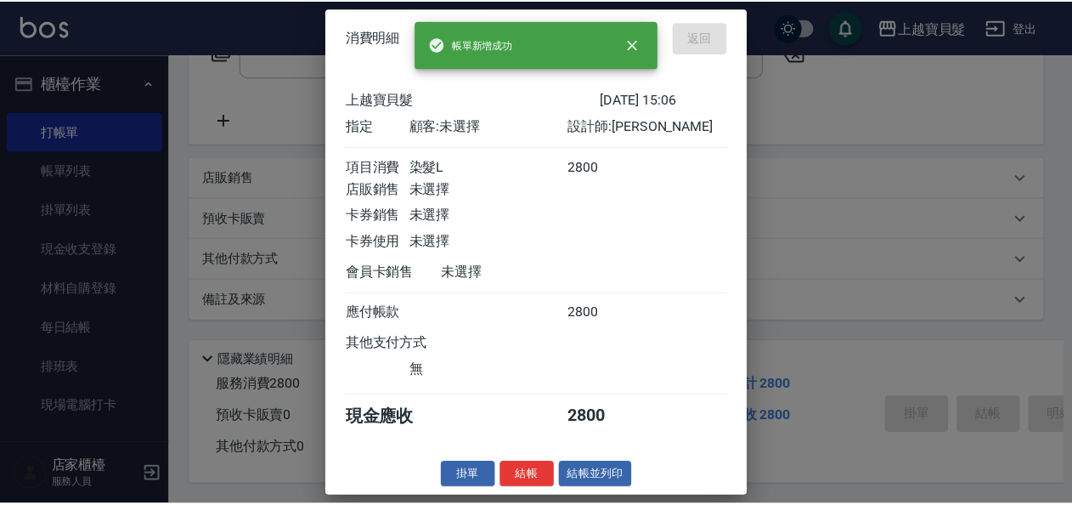
scroll to position [0, 0]
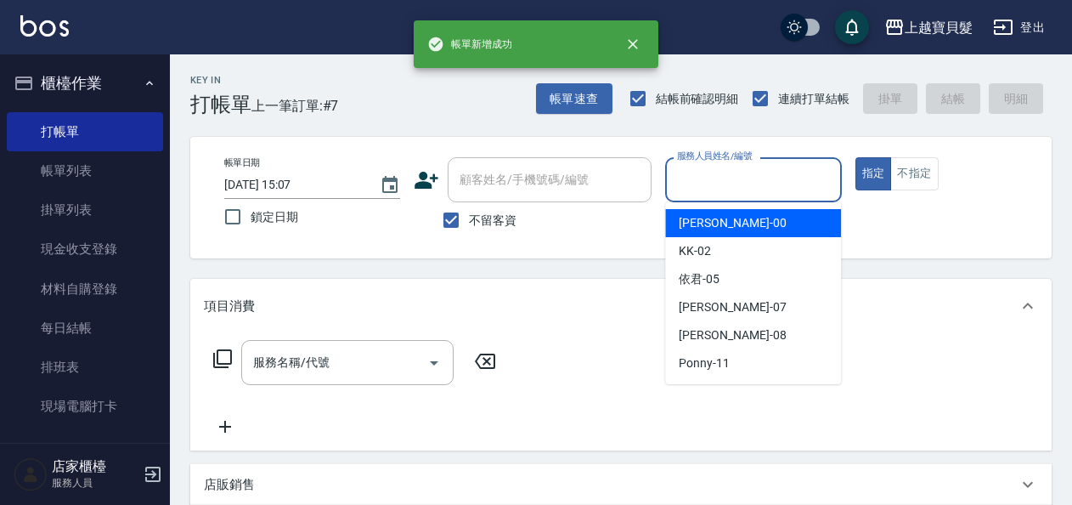
drag, startPoint x: 724, startPoint y: 179, endPoint x: 724, endPoint y: 224, distance: 45.0
click at [724, 195] on div "服務人員姓名/編號" at bounding box center [753, 179] width 176 height 45
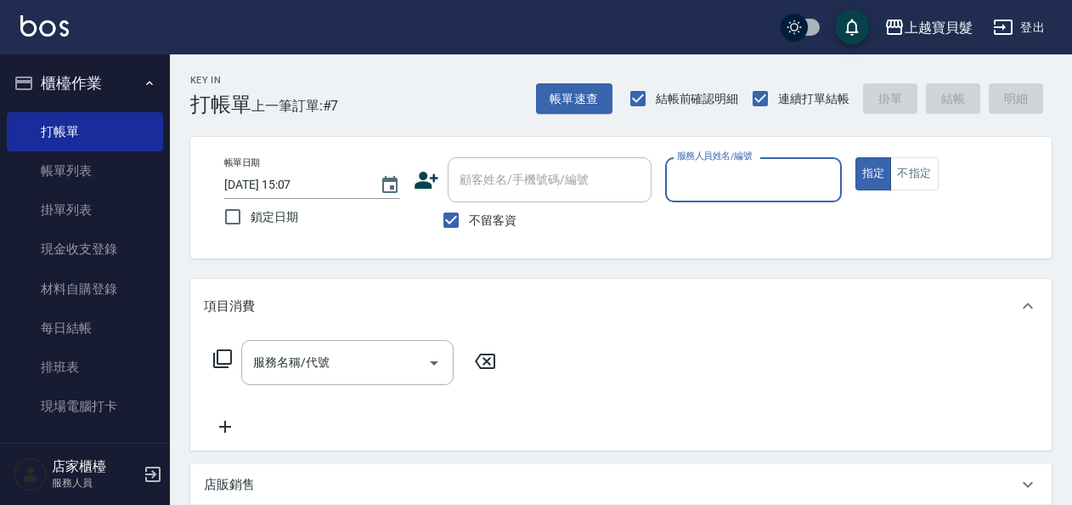
click at [711, 169] on input "服務人員姓名/編號" at bounding box center [753, 180] width 161 height 30
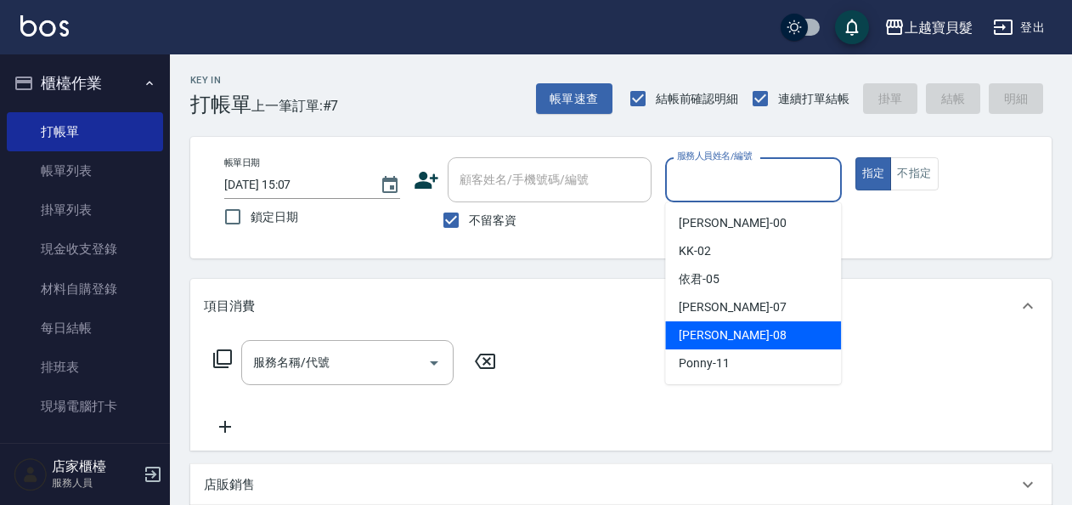
click at [701, 336] on span "[PERSON_NAME] -08" at bounding box center [732, 335] width 107 height 18
type input "[PERSON_NAME]-08"
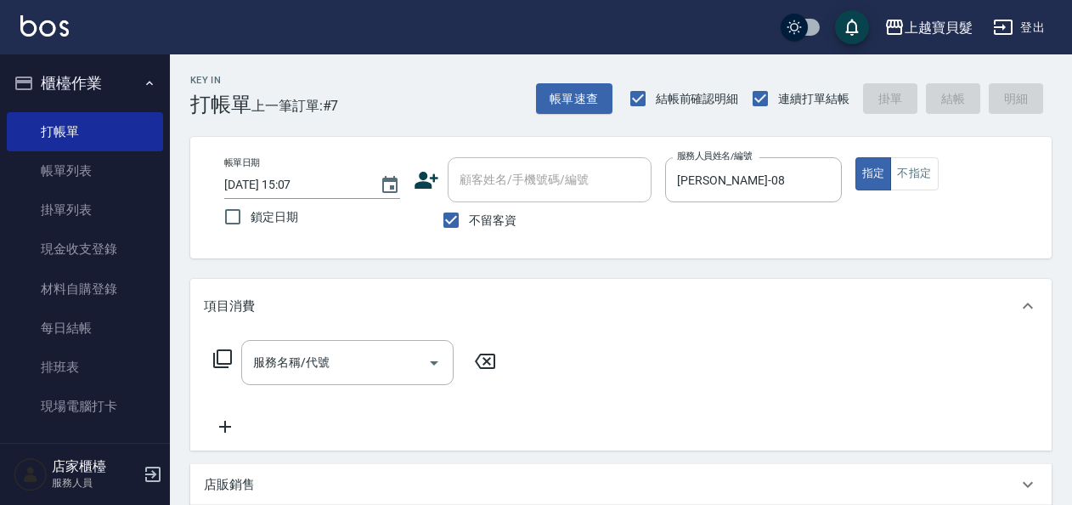
click at [212, 359] on icon at bounding box center [222, 358] width 20 height 20
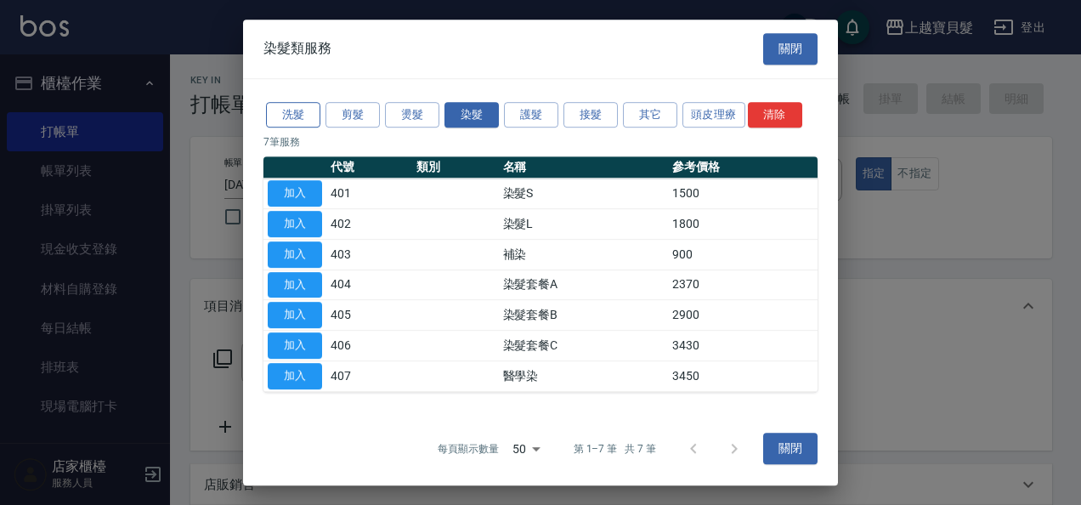
click at [303, 116] on button "洗髮" at bounding box center [293, 115] width 54 height 26
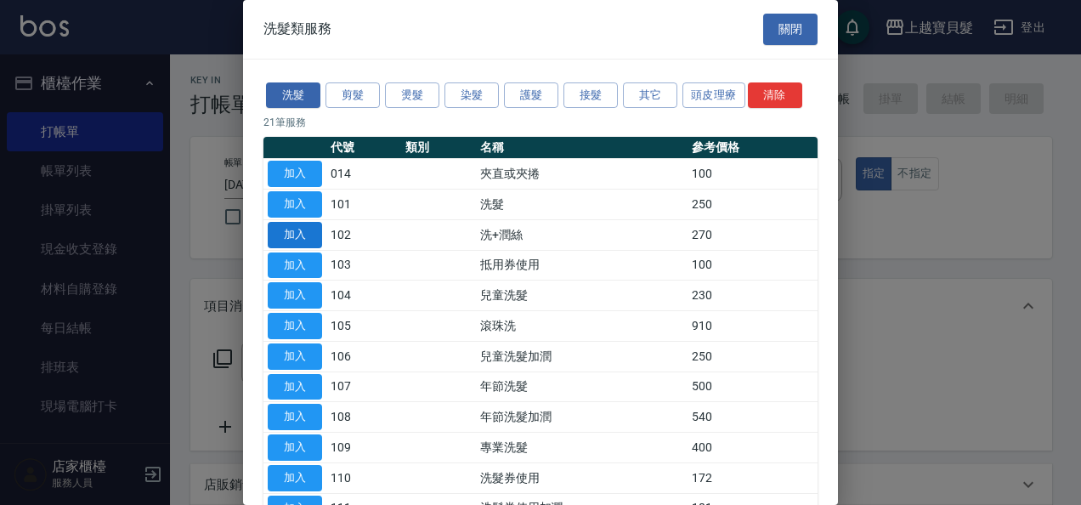
drag, startPoint x: 301, startPoint y: 235, endPoint x: 281, endPoint y: 259, distance: 31.4
click at [301, 235] on button "加入" at bounding box center [295, 235] width 54 height 26
type input "洗+潤絲(102)"
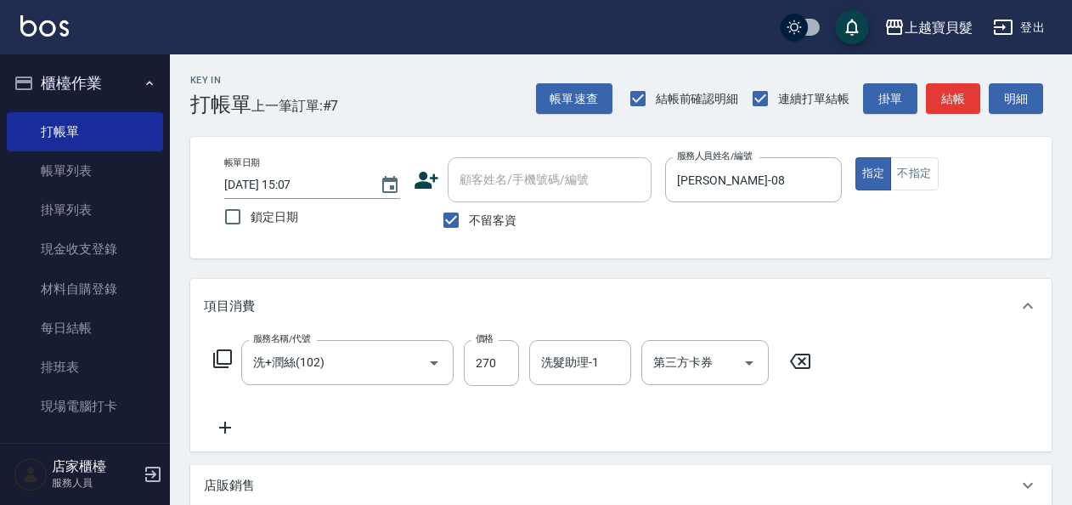
click at [220, 353] on icon at bounding box center [222, 358] width 20 height 20
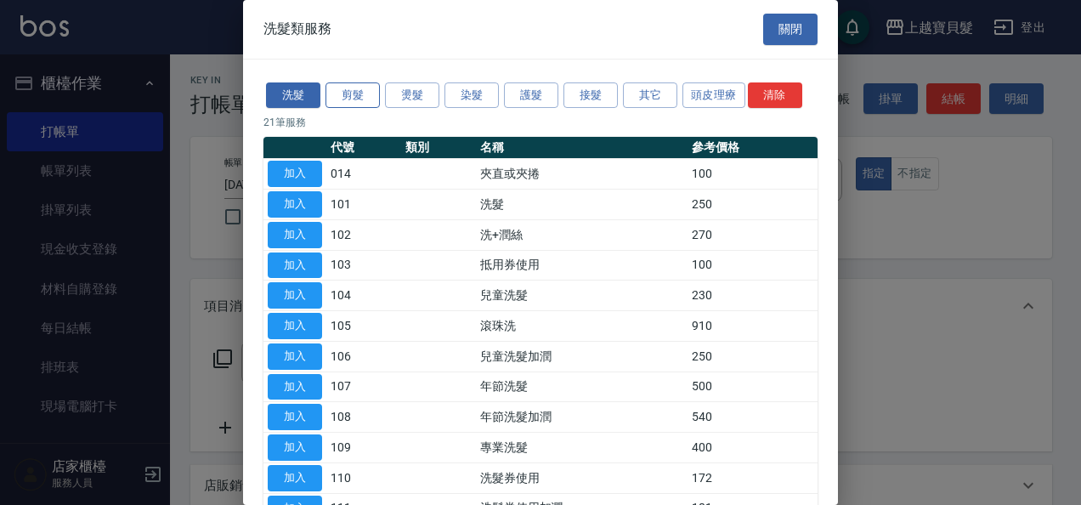
click at [348, 92] on button "剪髮" at bounding box center [352, 95] width 54 height 26
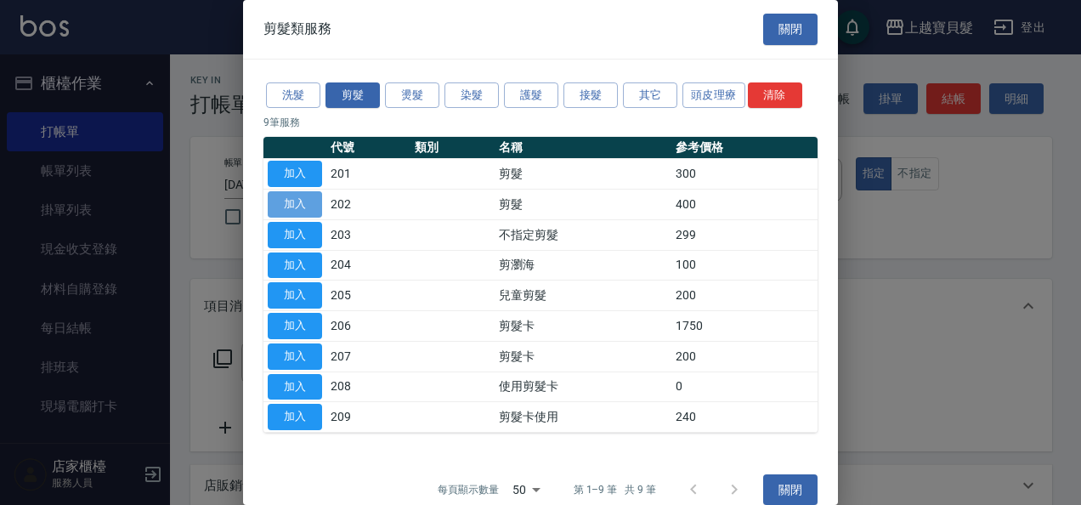
click at [309, 204] on button "加入" at bounding box center [295, 204] width 54 height 26
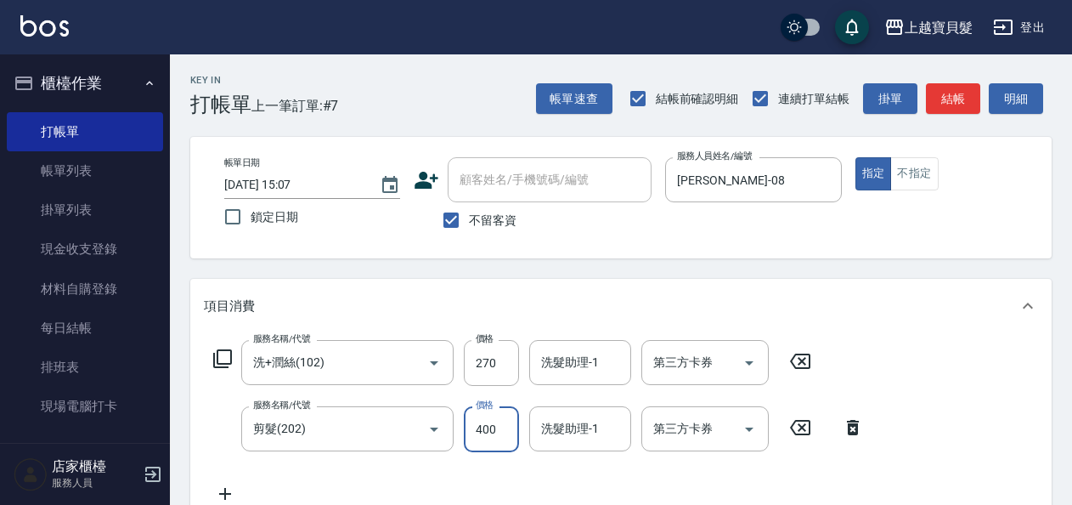
click at [468, 440] on input "400" at bounding box center [491, 429] width 55 height 46
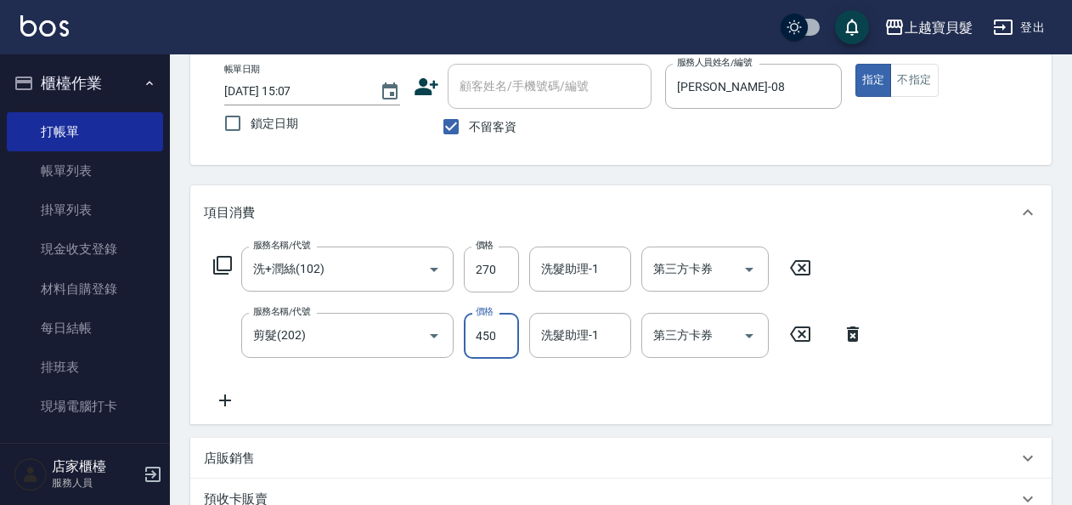
scroll to position [340, 0]
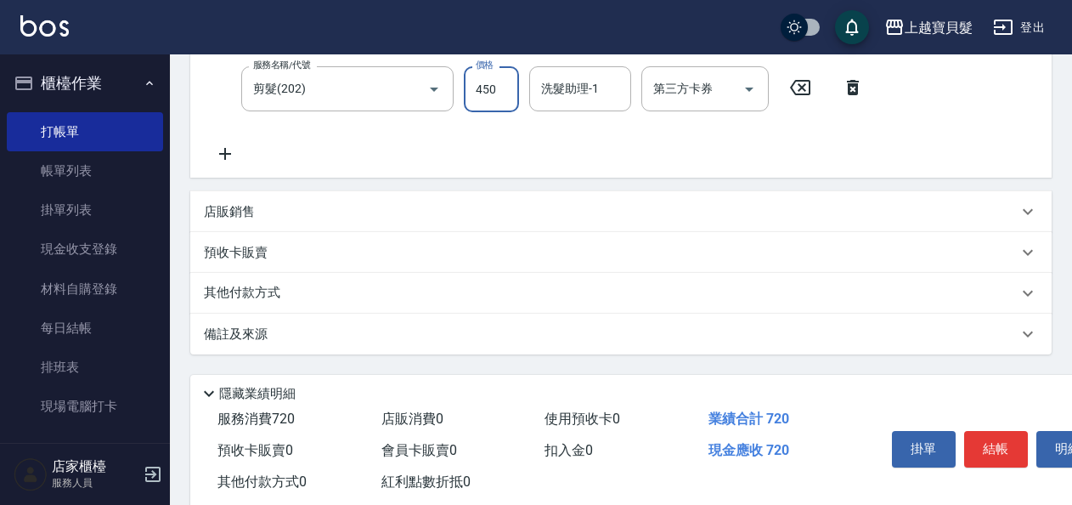
type input "450"
click at [241, 296] on p "其他付款方式" at bounding box center [246, 293] width 85 height 19
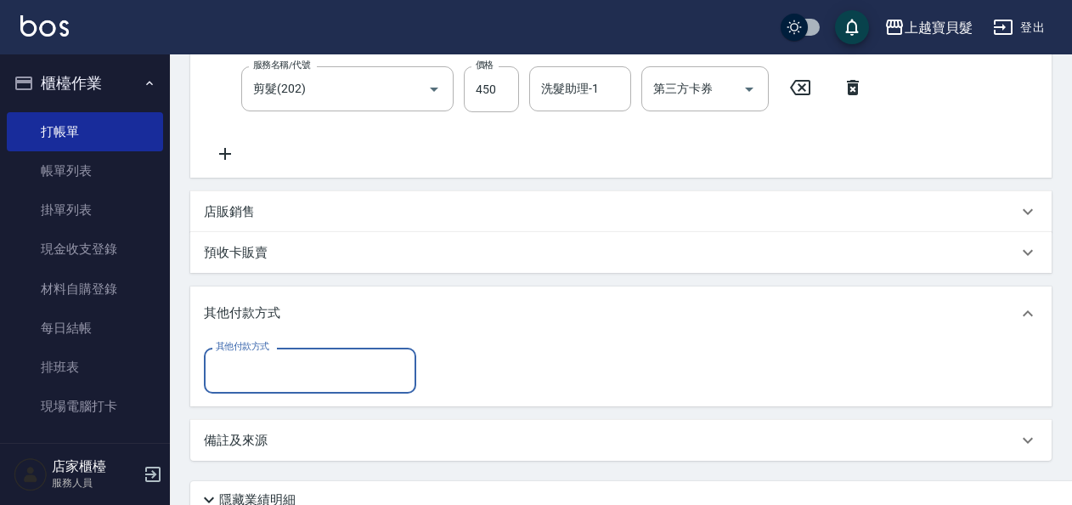
scroll to position [0, 0]
click at [350, 371] on input "其他付款方式" at bounding box center [310, 370] width 197 height 30
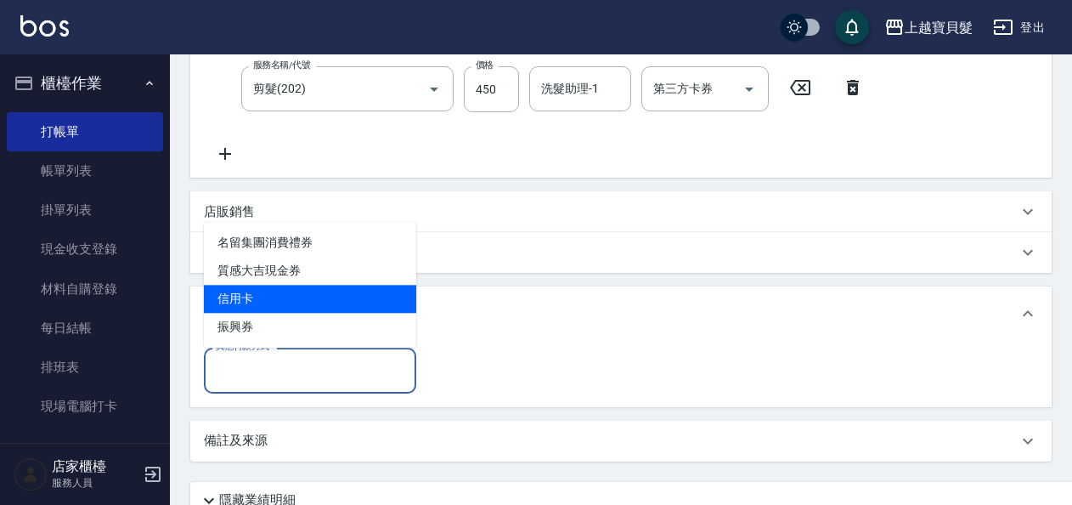
click at [309, 295] on span "信用卡" at bounding box center [310, 299] width 212 height 28
type input "信用卡"
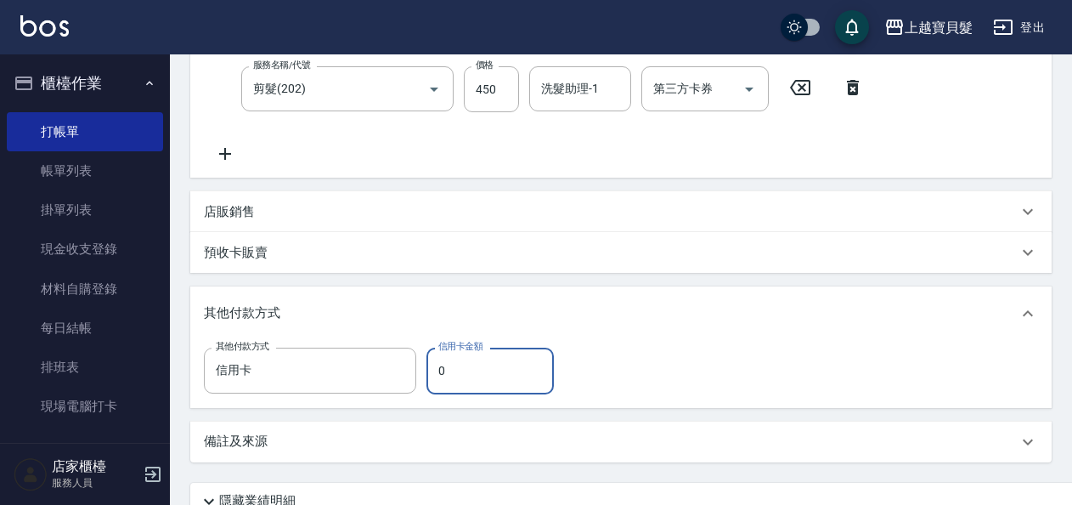
click at [436, 364] on input "0" at bounding box center [490, 371] width 127 height 46
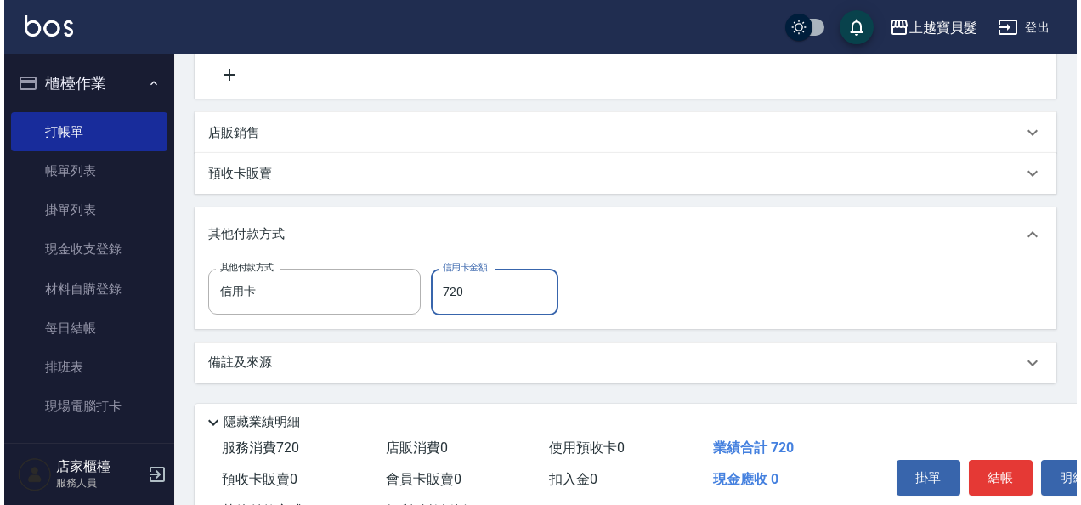
scroll to position [487, 0]
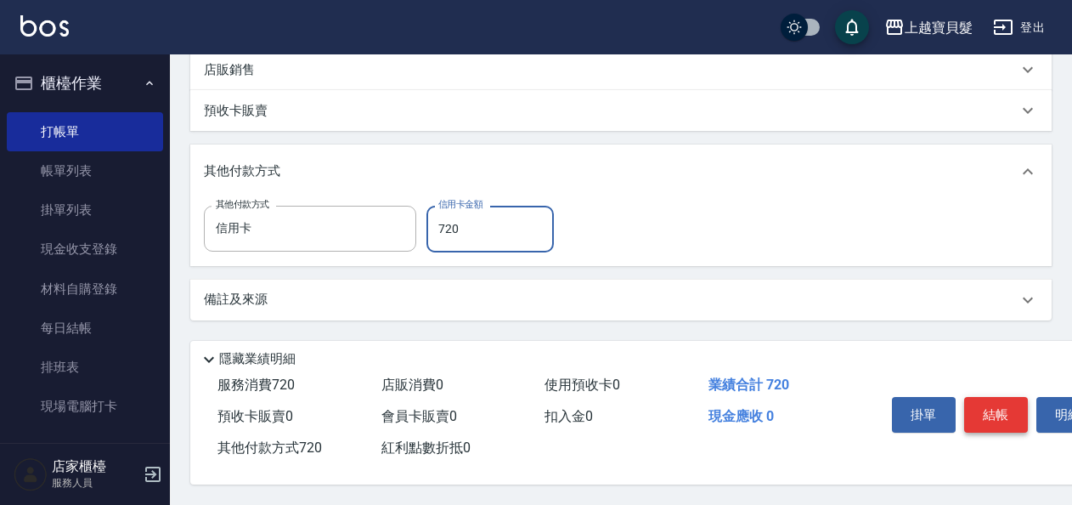
type input "720"
click at [1006, 415] on button "結帳" at bounding box center [996, 415] width 64 height 36
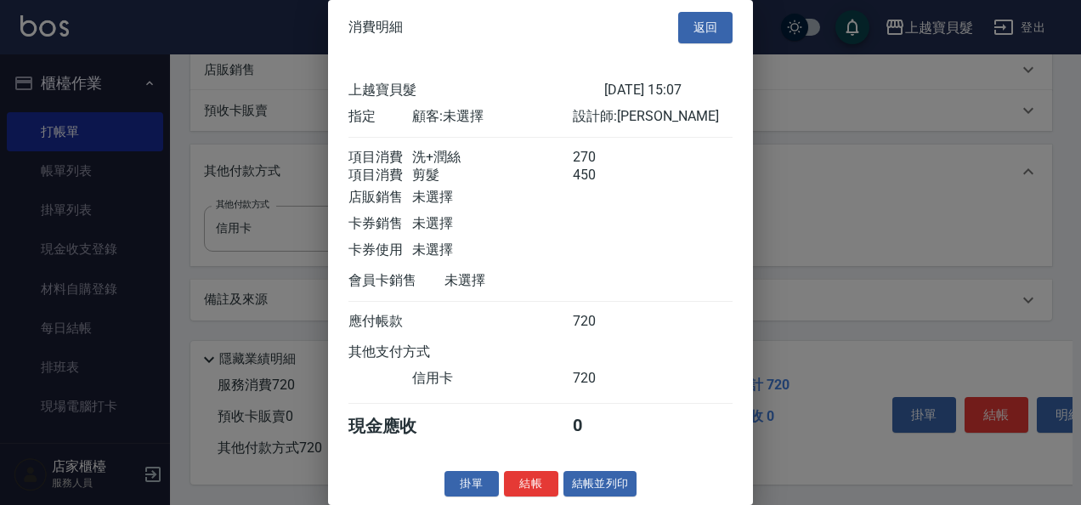
scroll to position [24, 0]
click at [582, 484] on button "結帳並列印" at bounding box center [600, 484] width 74 height 26
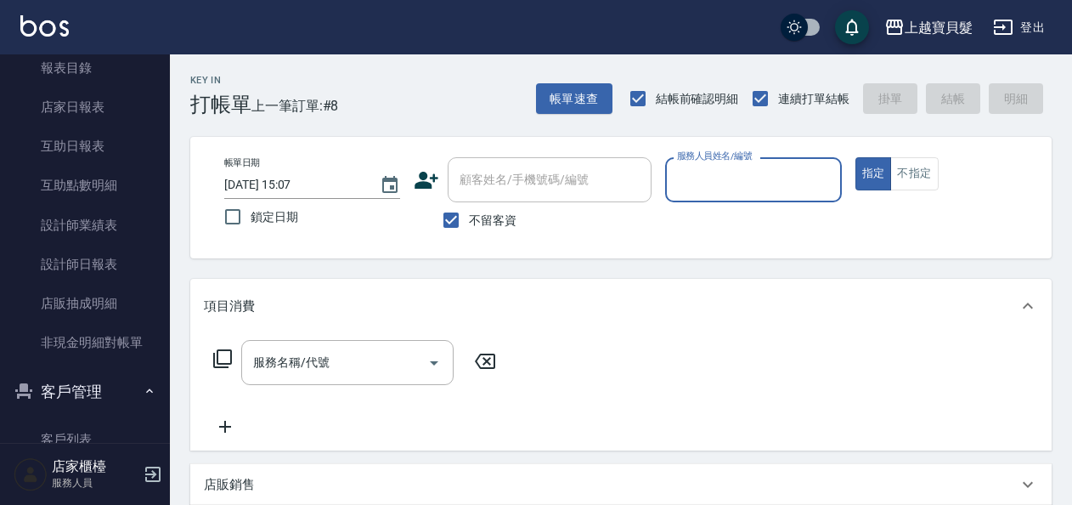
scroll to position [425, 0]
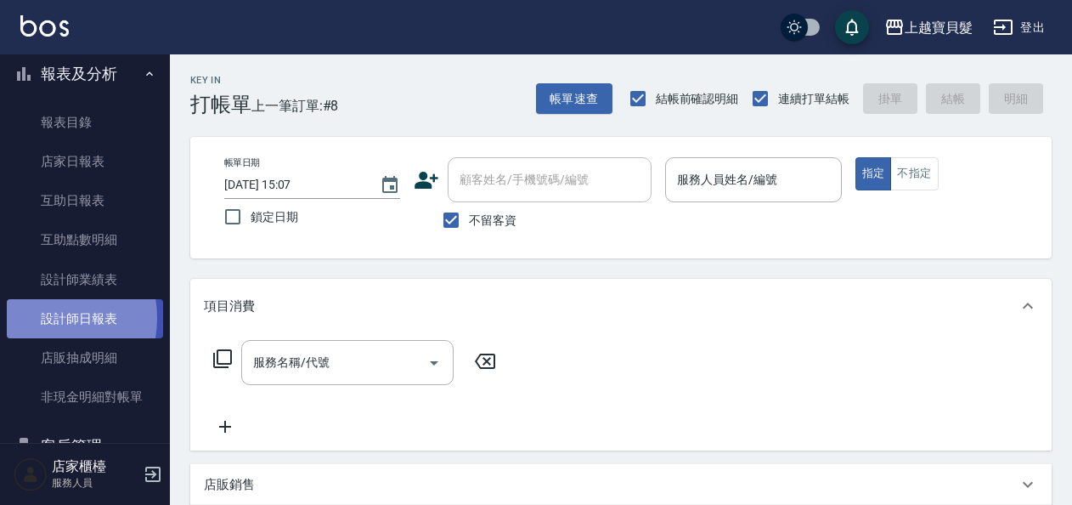
click at [35, 318] on link "設計師日報表" at bounding box center [85, 318] width 156 height 39
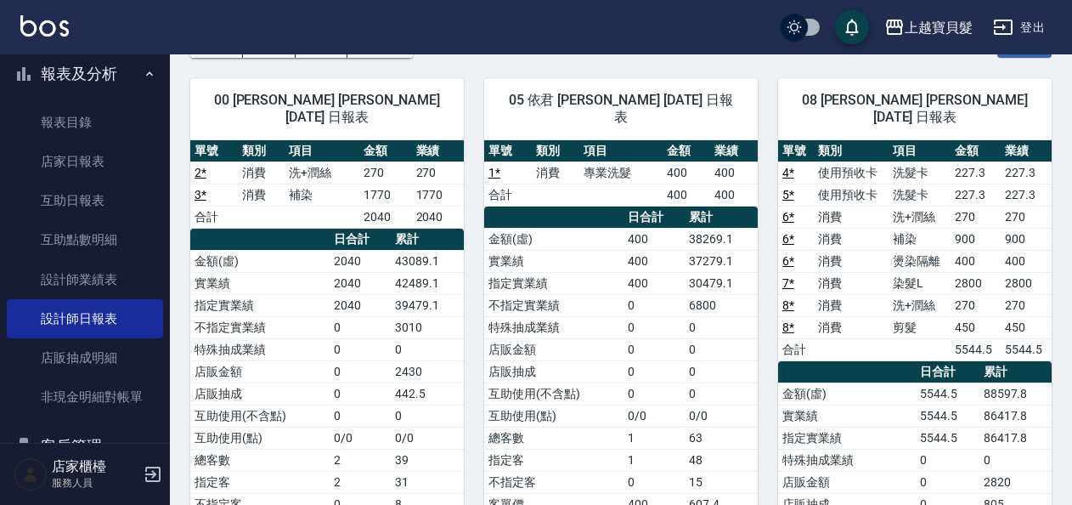
scroll to position [85, 0]
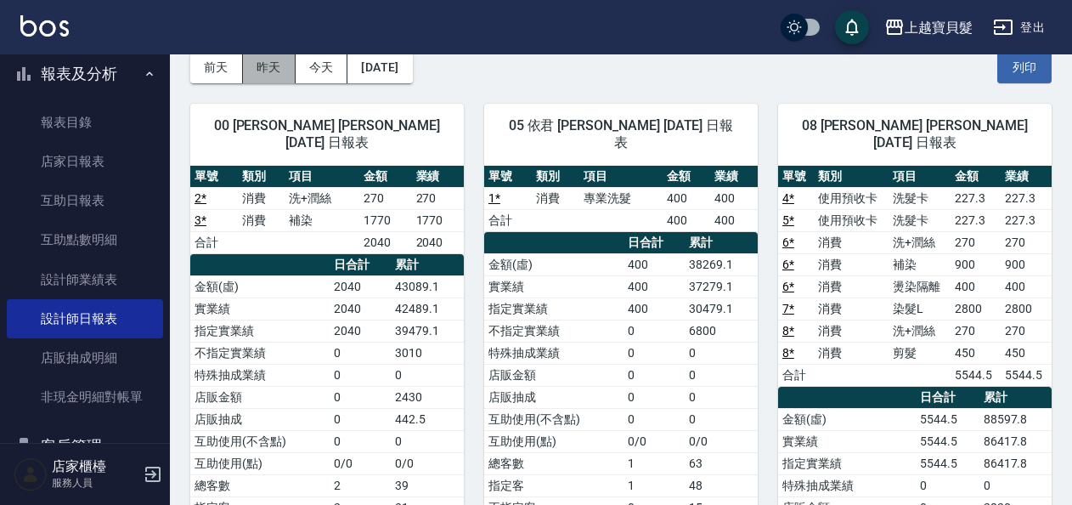
click at [263, 59] on button "昨天" at bounding box center [269, 67] width 53 height 31
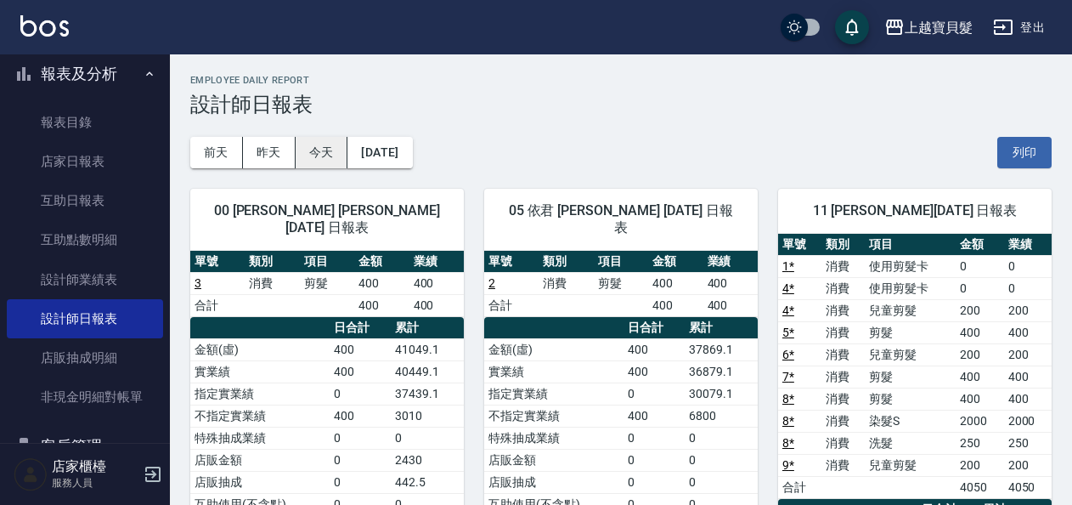
click at [334, 146] on button "今天" at bounding box center [322, 152] width 53 height 31
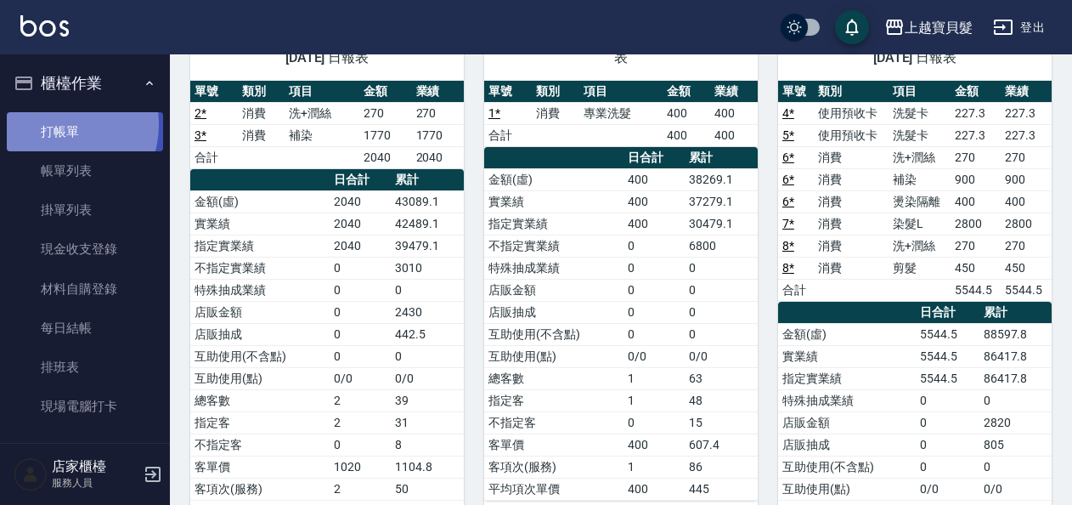
click at [58, 124] on link "打帳單" at bounding box center [85, 131] width 156 height 39
